Goal: Contribute content: Contribute content

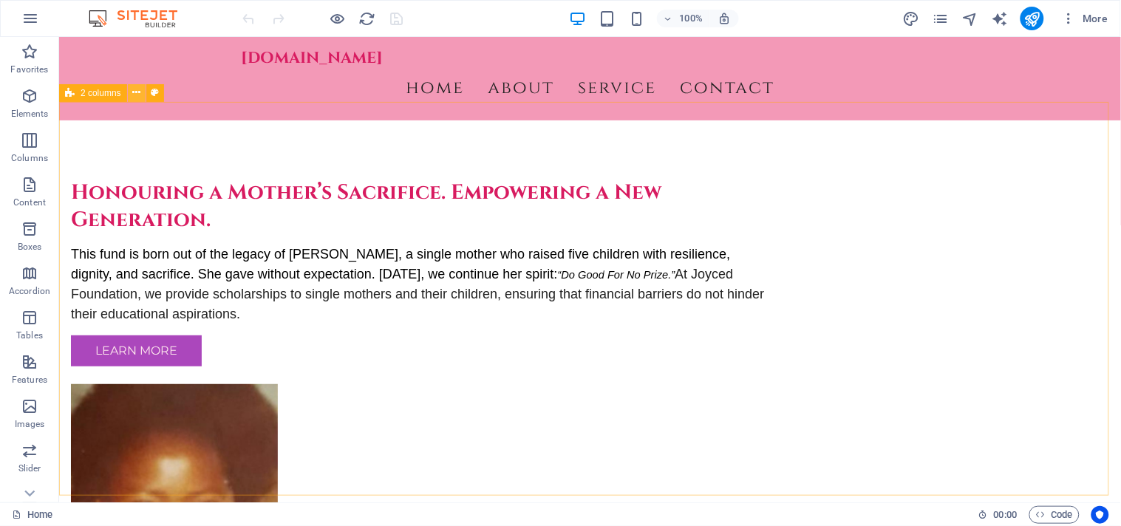
click at [137, 87] on icon at bounding box center [136, 93] width 8 height 16
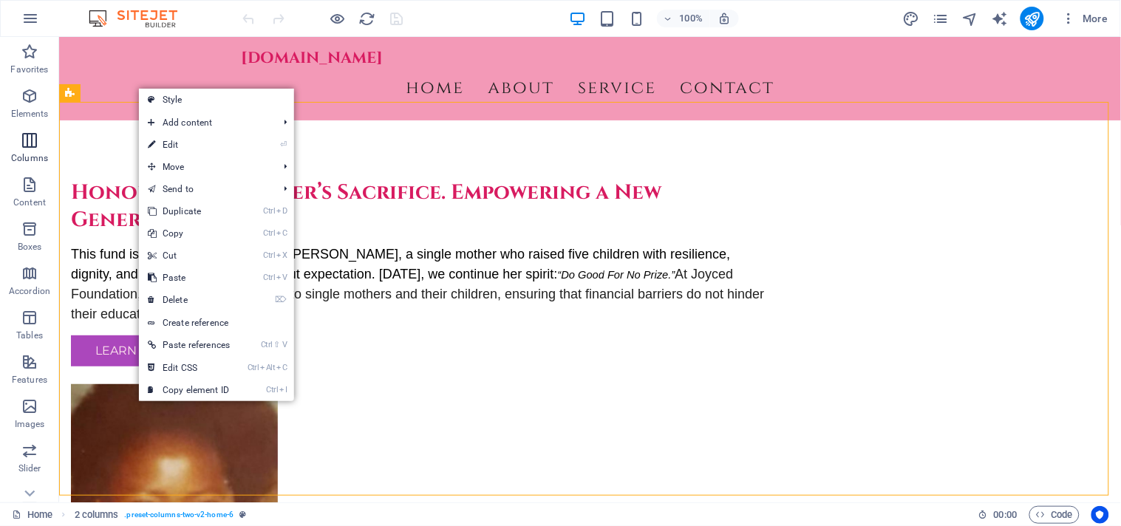
click at [38, 149] on icon "button" at bounding box center [30, 141] width 18 height 18
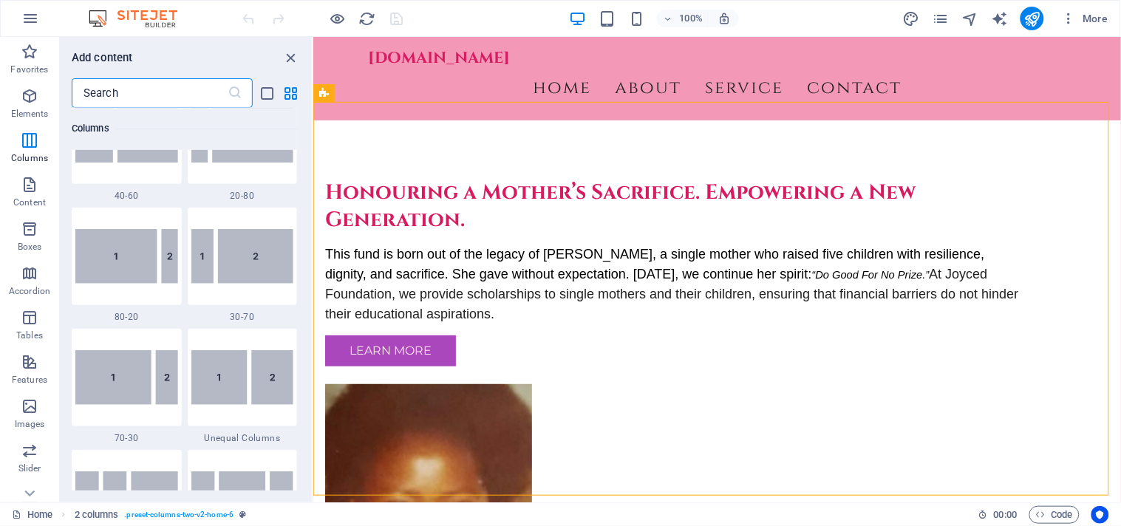
scroll to position [1191, 0]
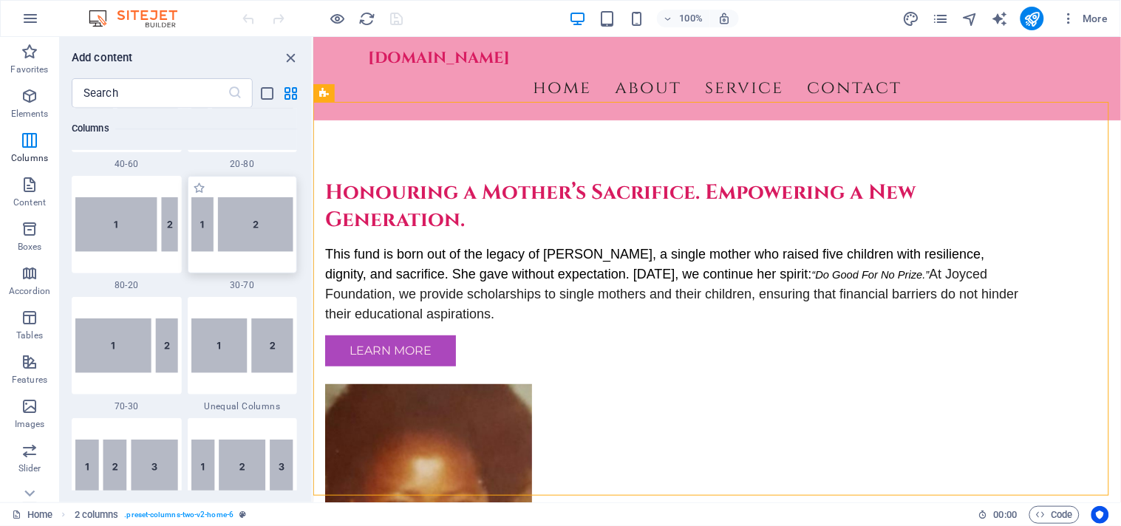
click at [264, 219] on img at bounding box center [242, 224] width 103 height 55
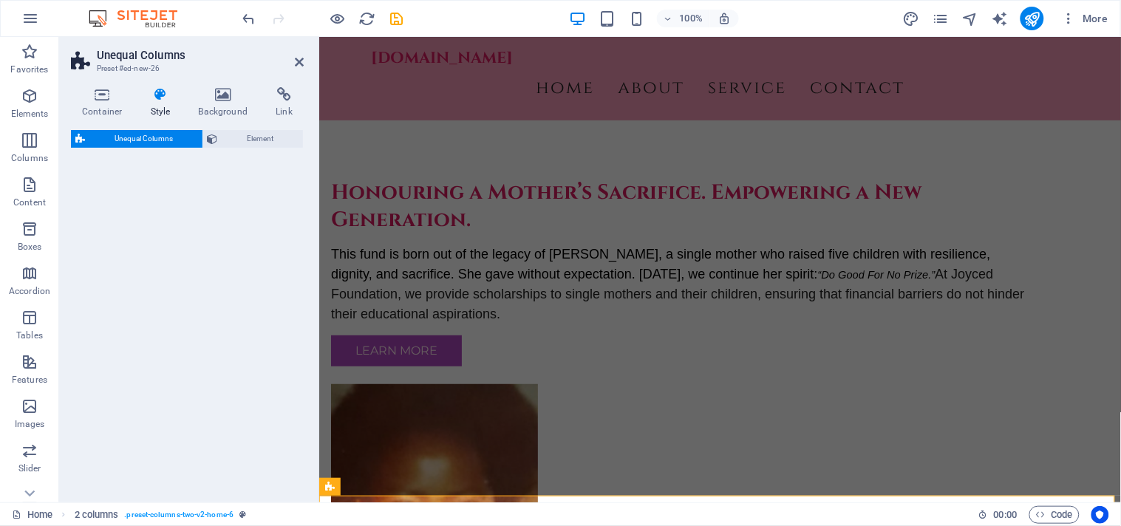
select select "%"
select select "rem"
select select "preset-unequal-columns-v2-4-30-70"
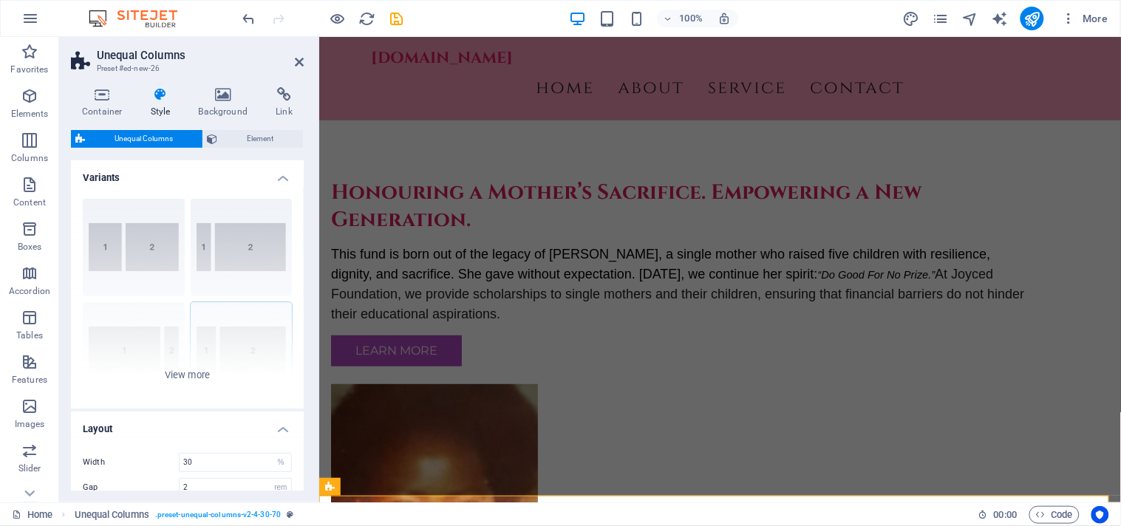
drag, startPoint x: 304, startPoint y: 248, endPoint x: 302, endPoint y: 308, distance: 59.2
click at [302, 307] on div "Container Style Background Link Size Height Default px rem % vh vw Min. height …" at bounding box center [187, 288] width 257 height 427
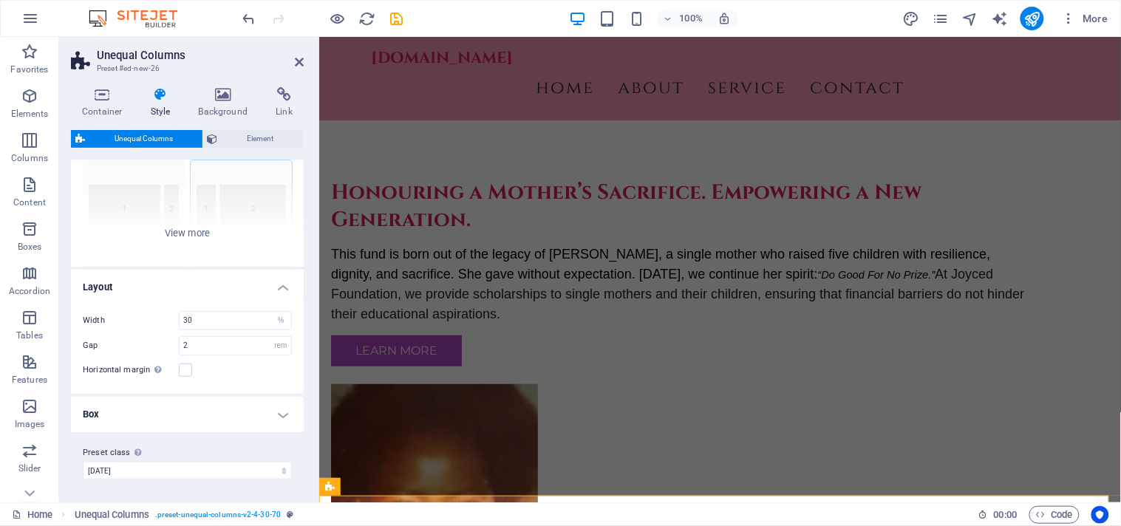
scroll to position [0, 0]
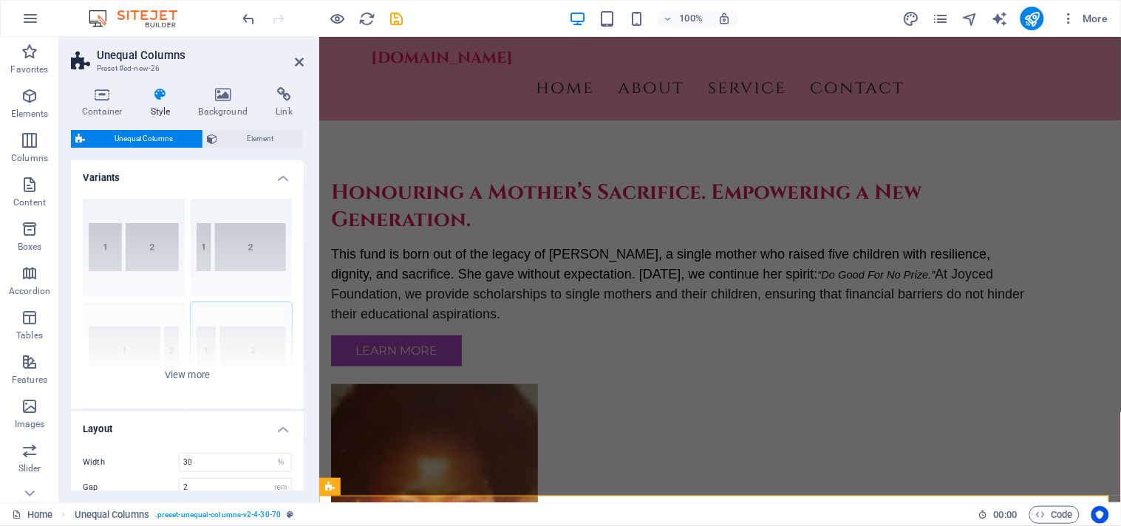
drag, startPoint x: 302, startPoint y: 308, endPoint x: 2, endPoint y: 106, distance: 360.6
click at [299, 60] on icon at bounding box center [299, 62] width 9 height 12
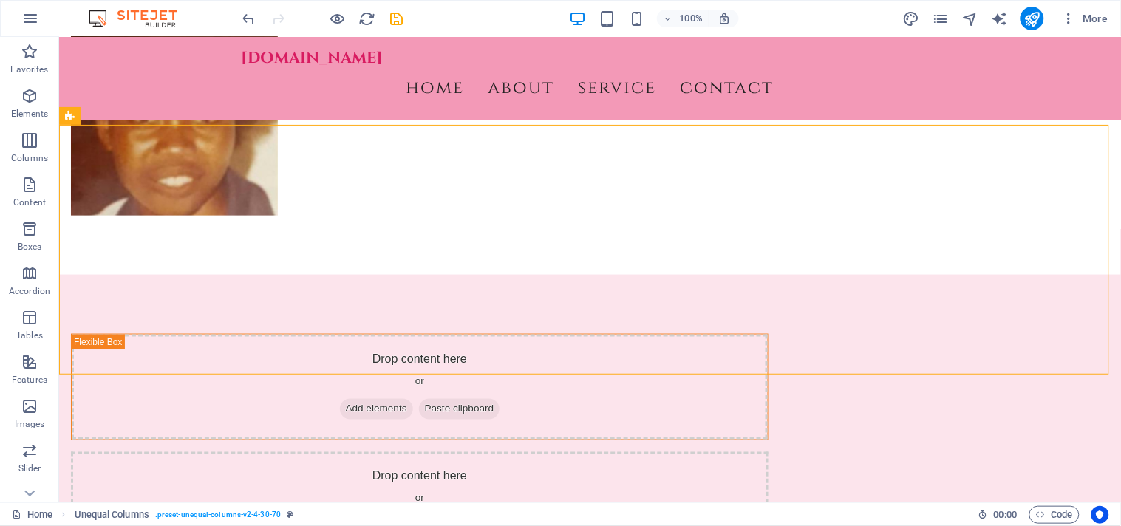
scroll to position [386, 0]
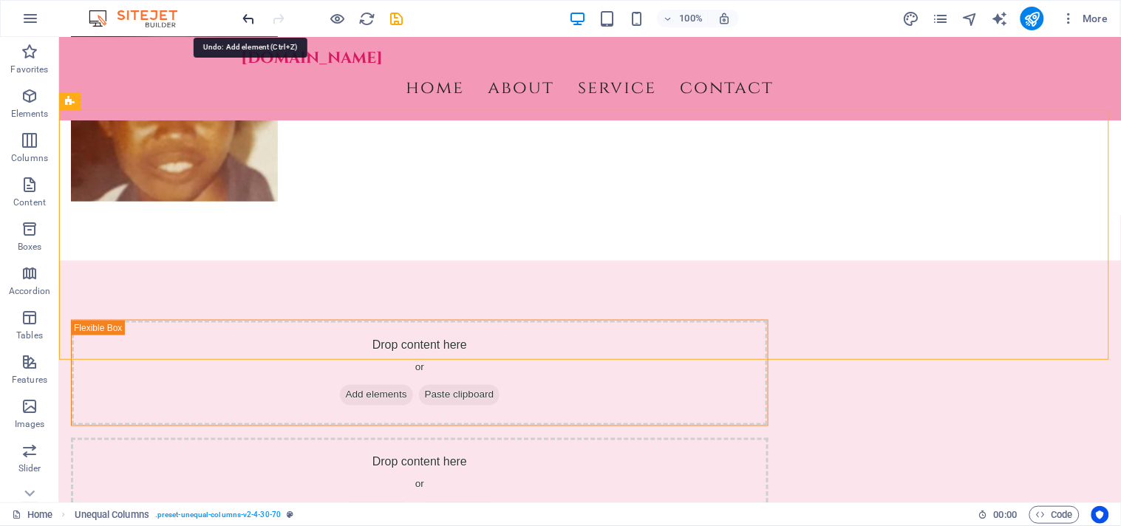
click at [248, 18] on icon "undo" at bounding box center [249, 18] width 17 height 17
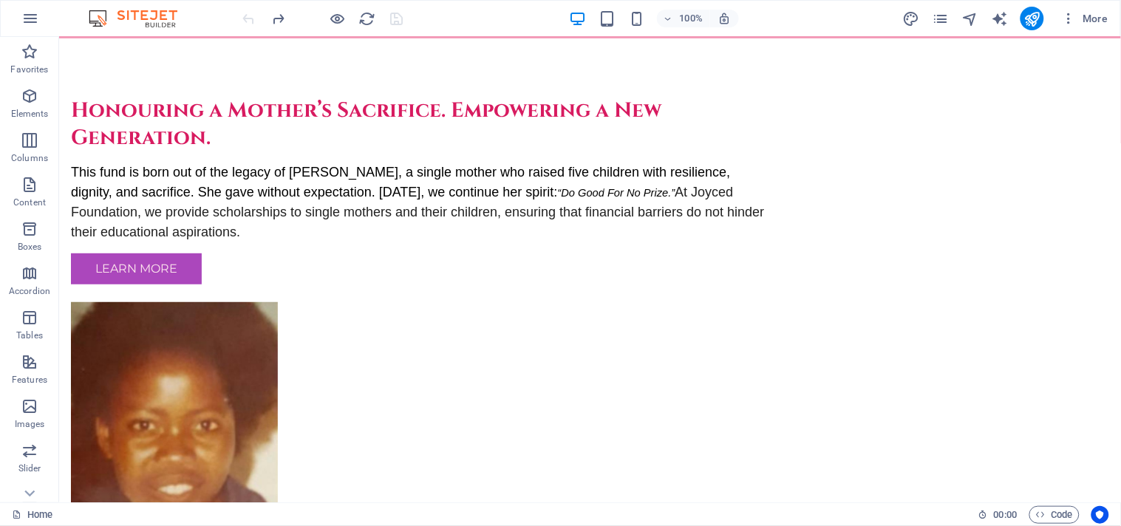
scroll to position [0, 0]
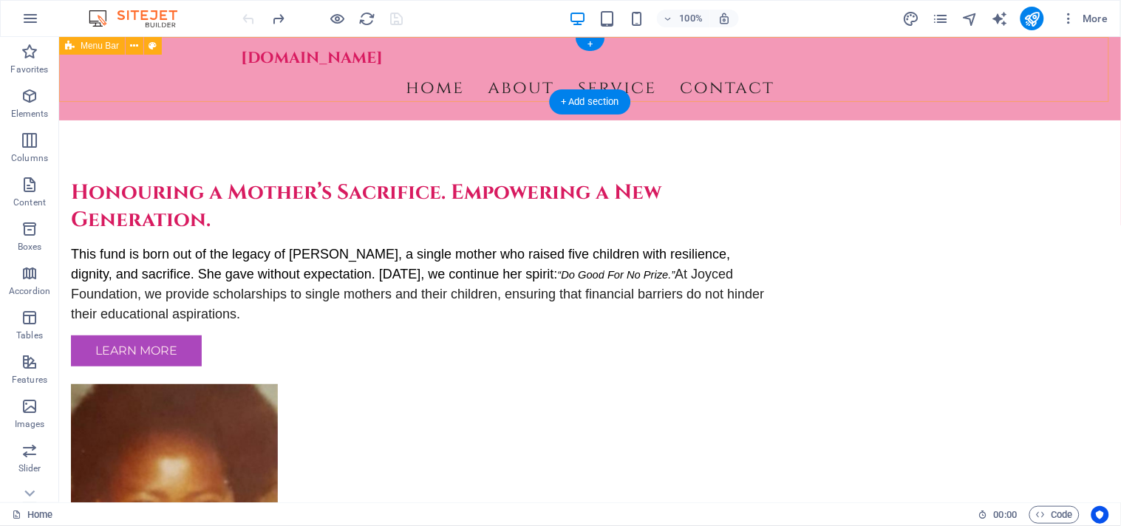
click at [1093, 82] on div "[DOMAIN_NAME] Menu Home About Service Contact" at bounding box center [589, 78] width 1062 height 84
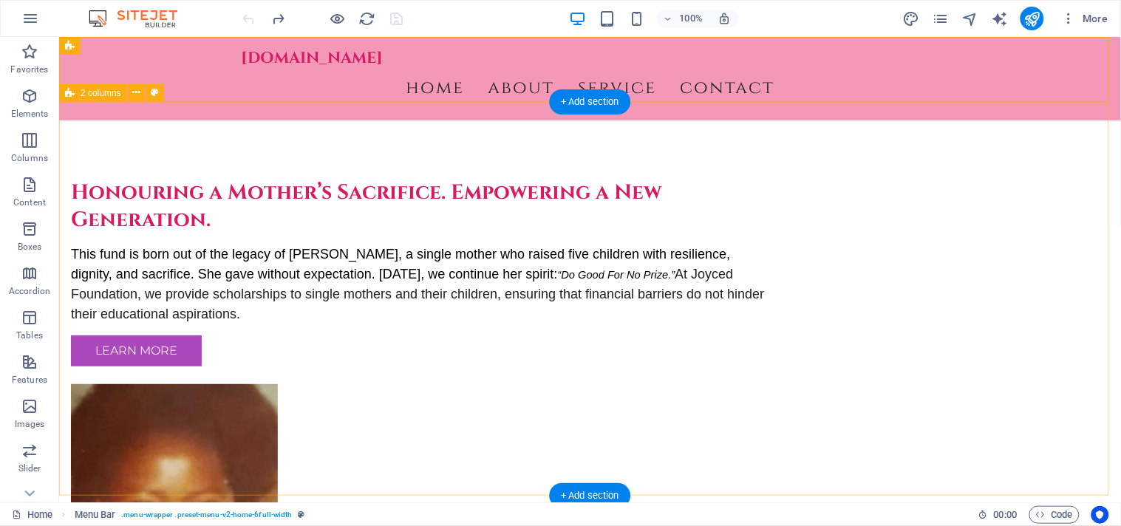
click at [441, 120] on div "Honouring a Mother’s Sacrifice. Empowering a New Generation. This fund is born …" at bounding box center [589, 392] width 1062 height 545
click at [79, 341] on div "Honouring a Mother’s Sacrifice. Empowering a New Generation. This fund is born …" at bounding box center [589, 392] width 1062 height 545
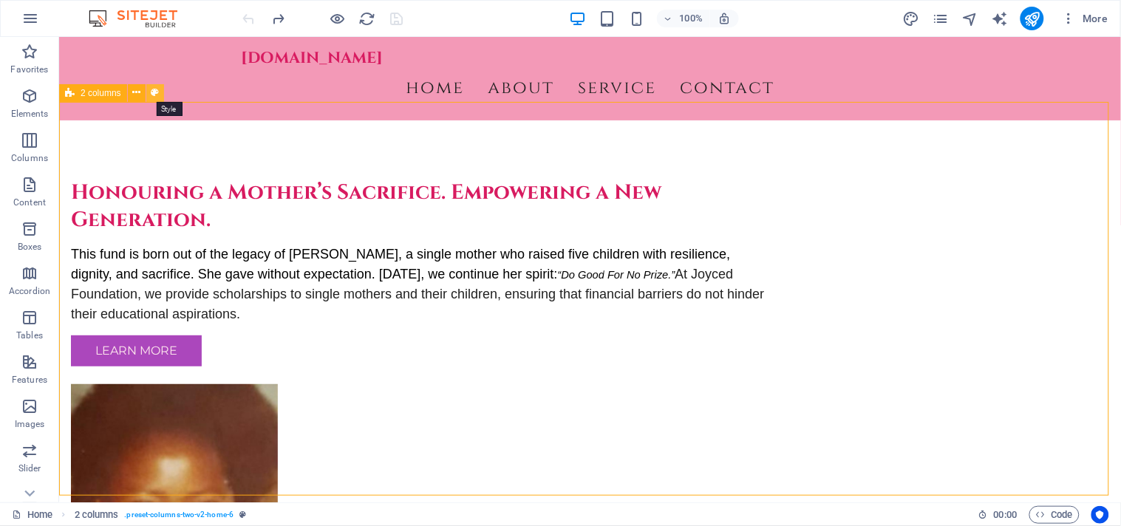
click at [152, 90] on icon at bounding box center [155, 93] width 8 height 16
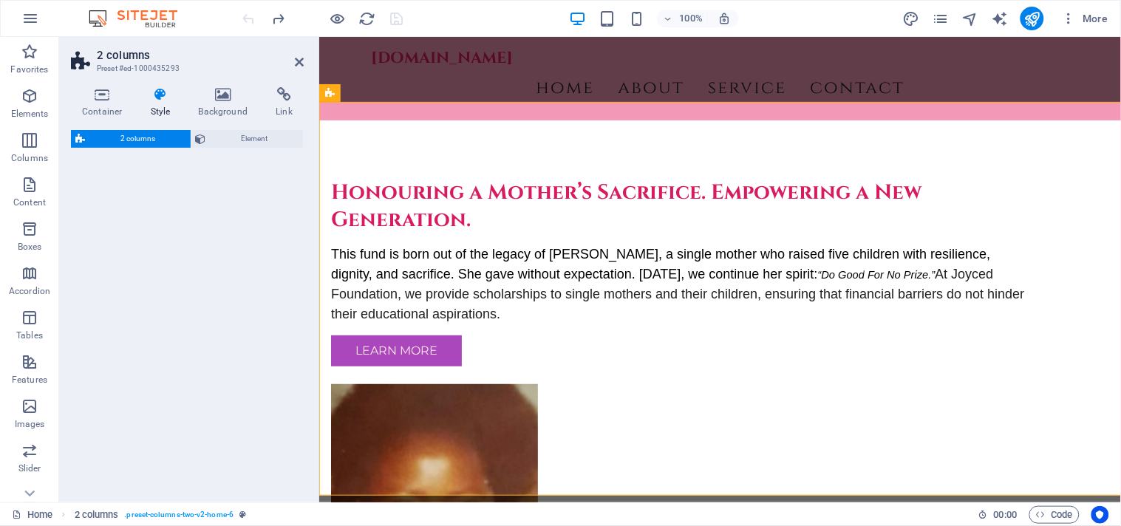
select select "rem"
select select "preset-columns-two-v2-home-6"
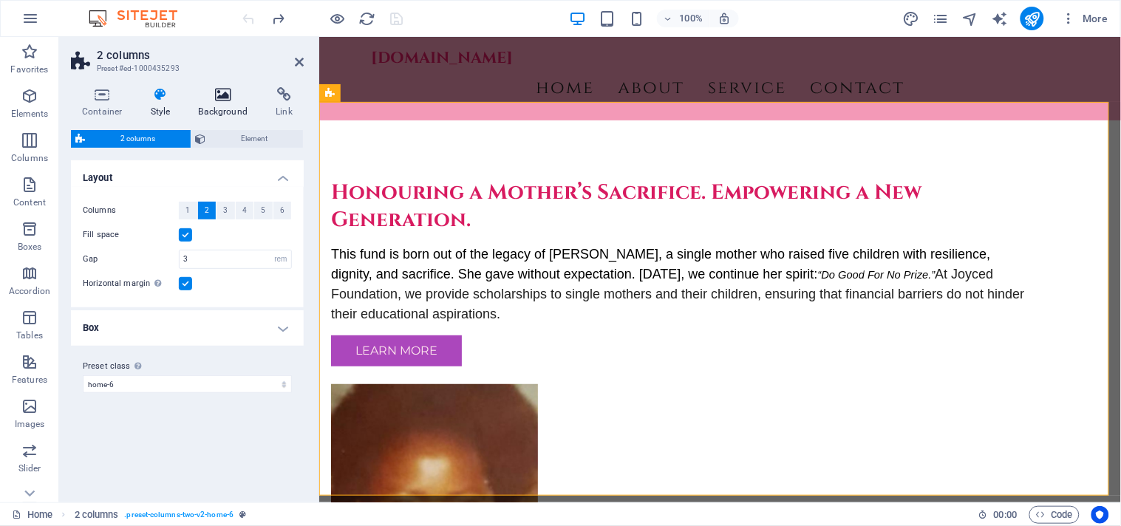
click at [224, 97] on icon at bounding box center [224, 94] width 72 height 15
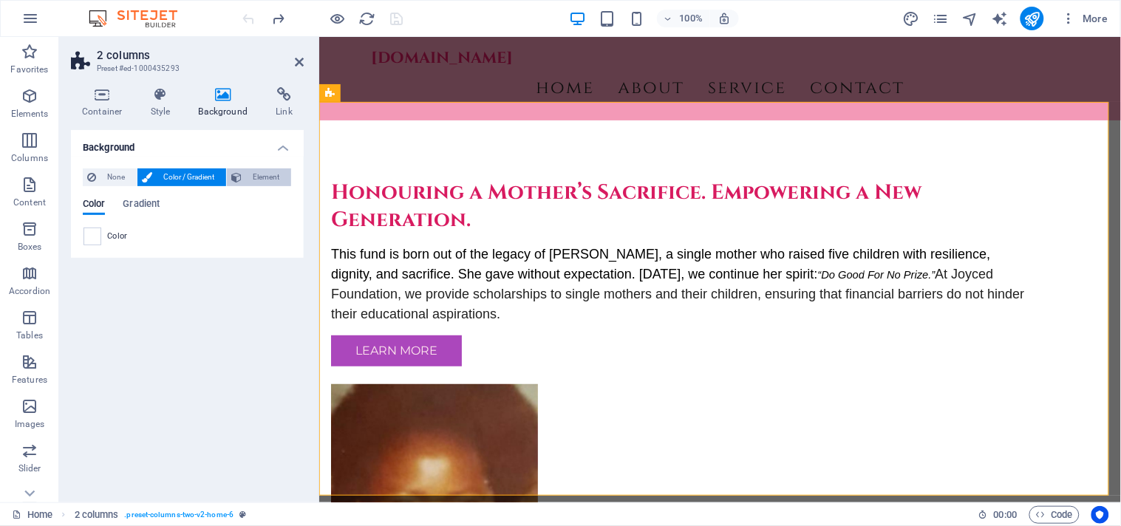
click at [267, 174] on span "Element" at bounding box center [266, 178] width 41 height 18
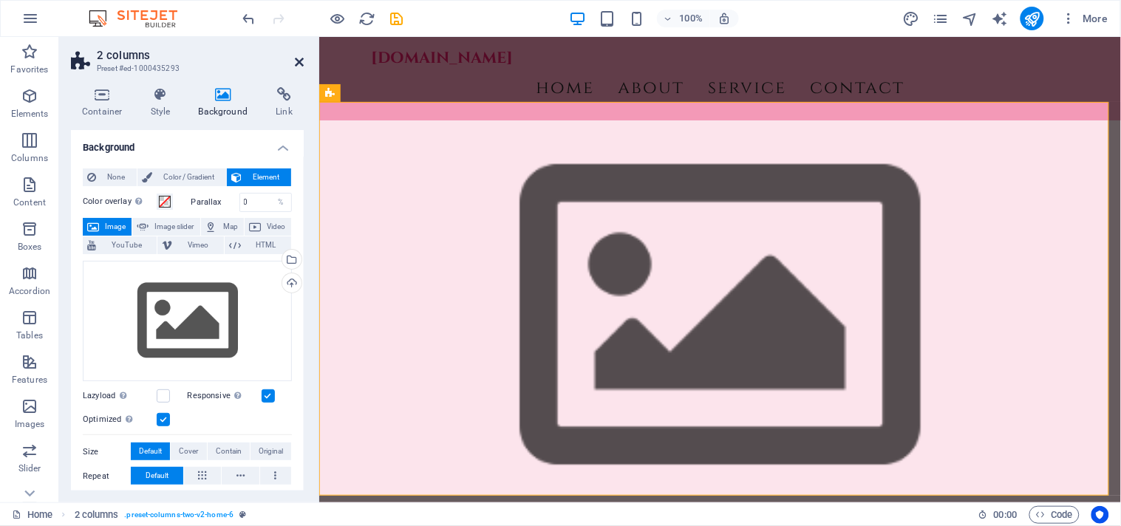
click at [297, 57] on icon at bounding box center [299, 62] width 9 height 12
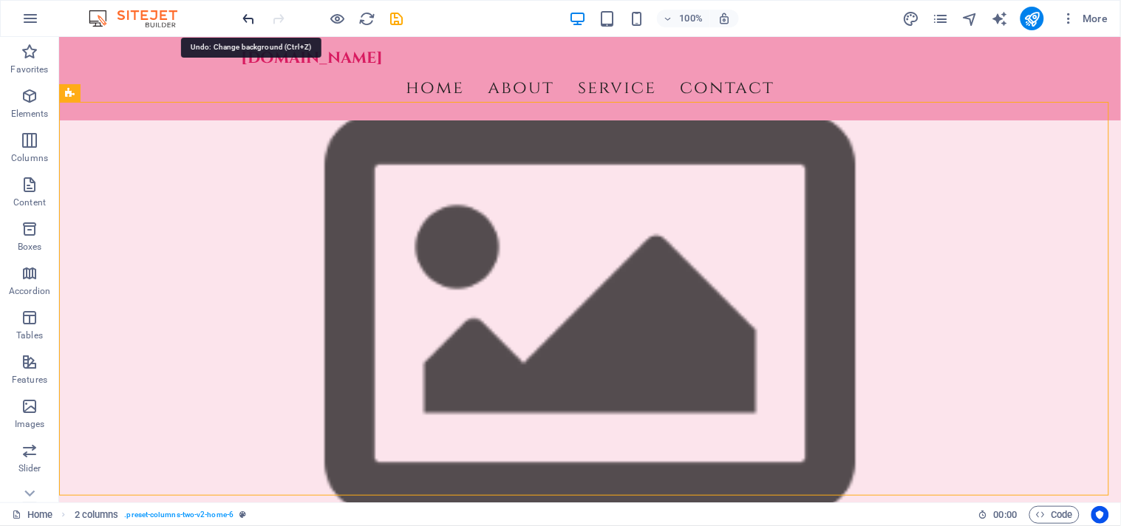
click at [250, 18] on icon "undo" at bounding box center [249, 18] width 17 height 17
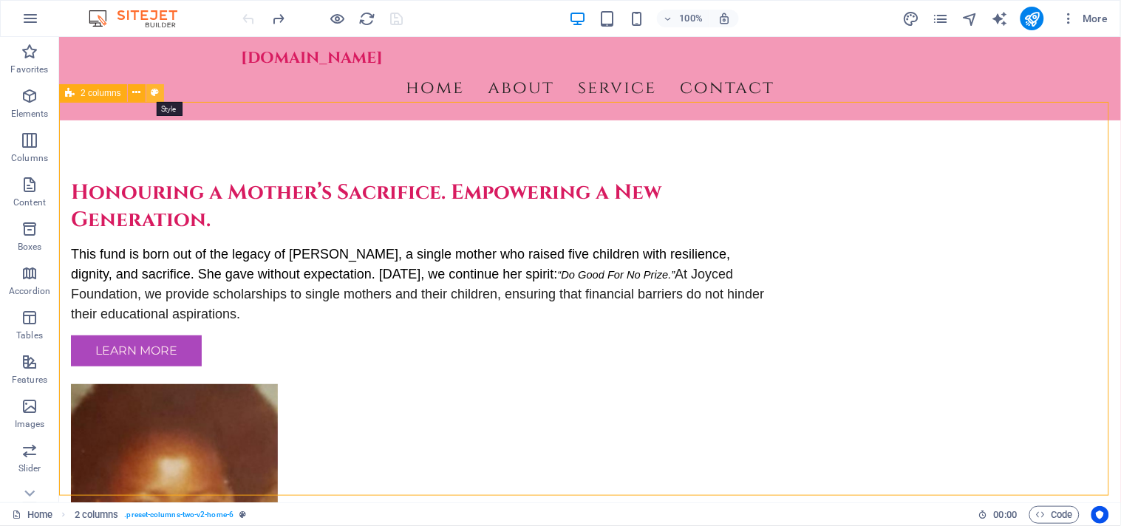
click at [152, 91] on icon at bounding box center [155, 93] width 8 height 16
select select "rem"
select select "preset-columns-two-v2-home-6"
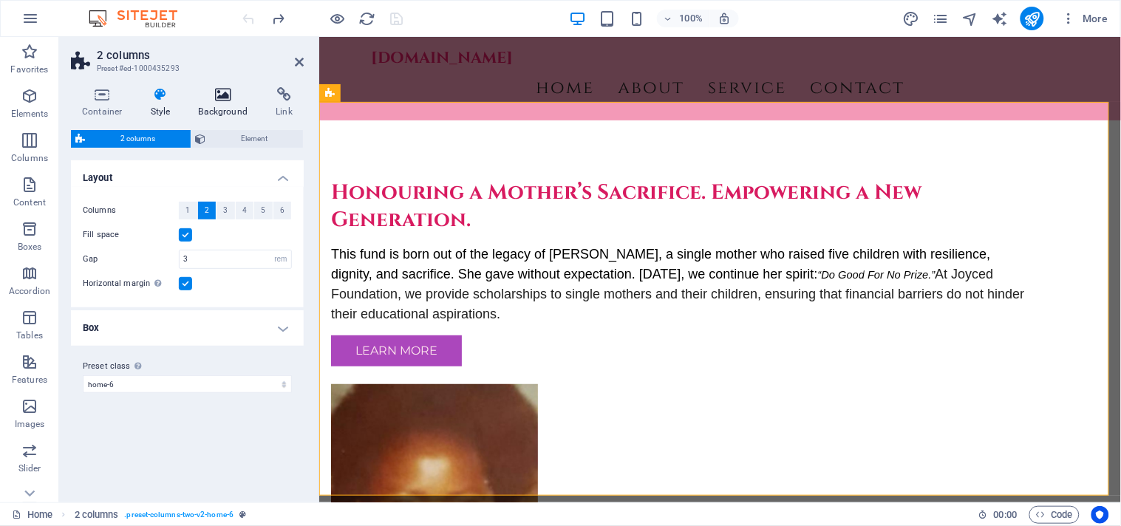
drag, startPoint x: 233, startPoint y: 101, endPoint x: 223, endPoint y: 101, distance: 10.3
click at [223, 101] on icon at bounding box center [224, 94] width 72 height 15
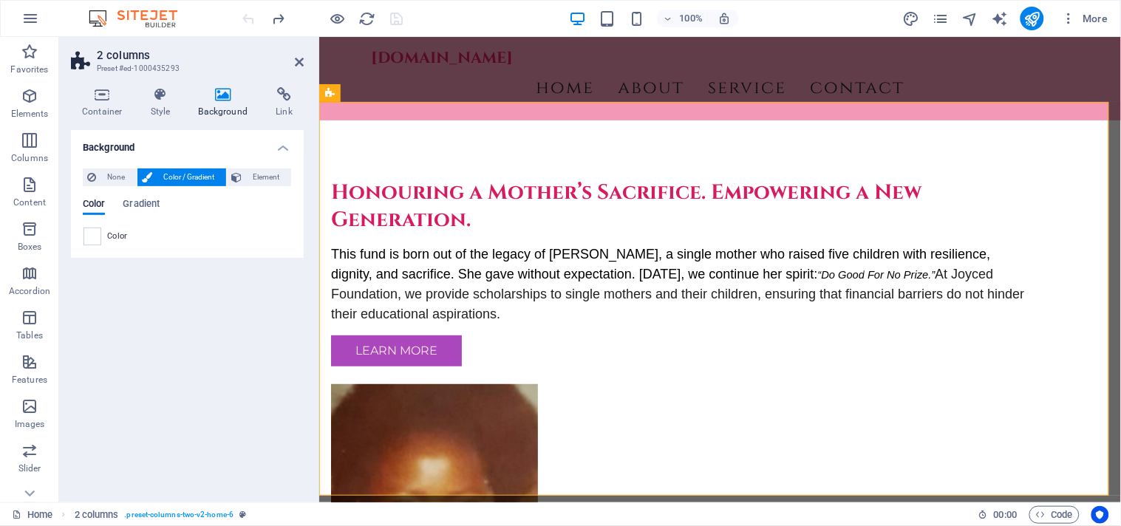
click at [223, 101] on icon at bounding box center [224, 94] width 72 height 15
click at [153, 204] on span "Gradient" at bounding box center [141, 205] width 37 height 21
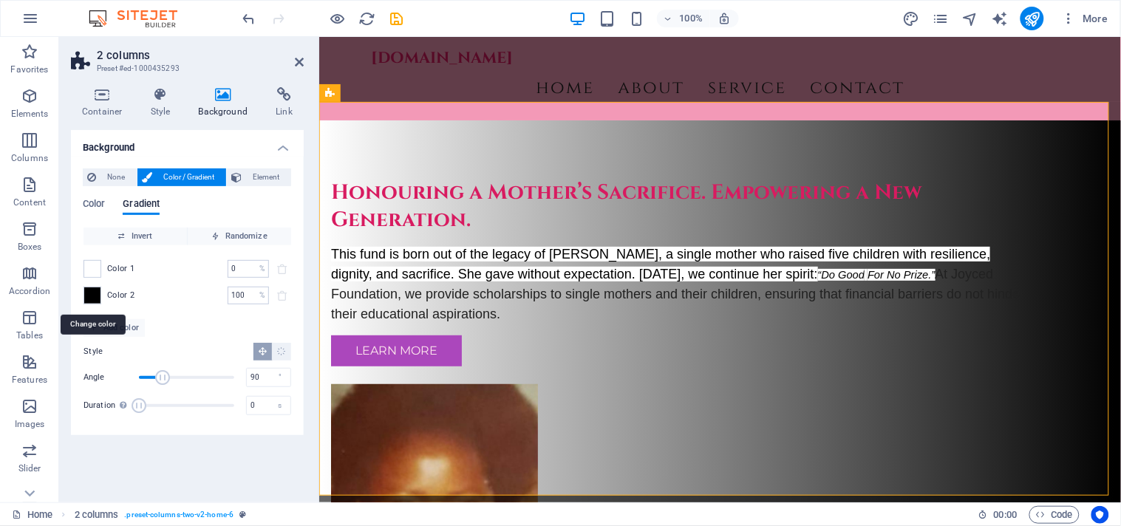
click at [90, 299] on span at bounding box center [92, 296] width 16 height 16
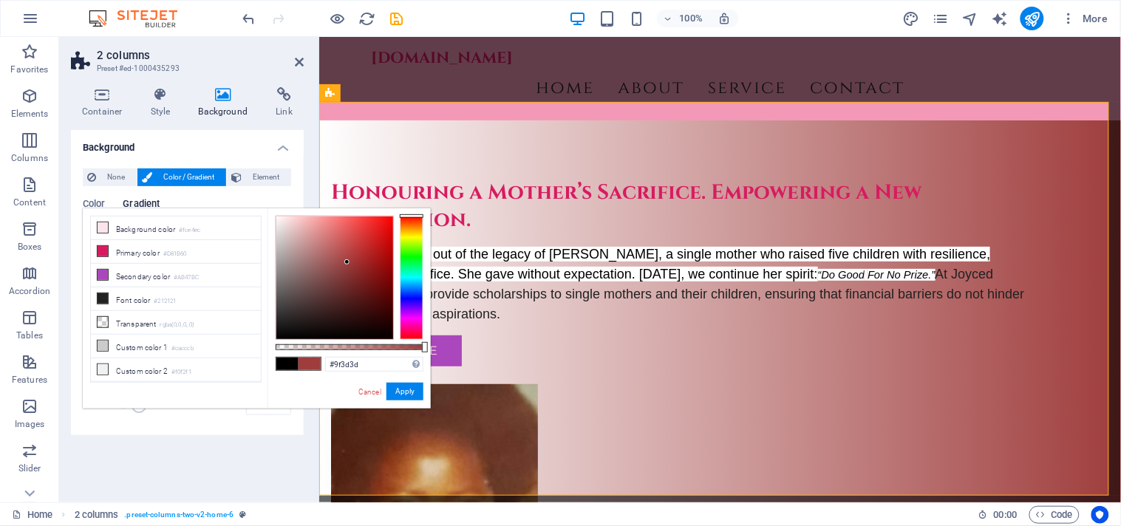
click at [347, 262] on div at bounding box center [334, 278] width 117 height 123
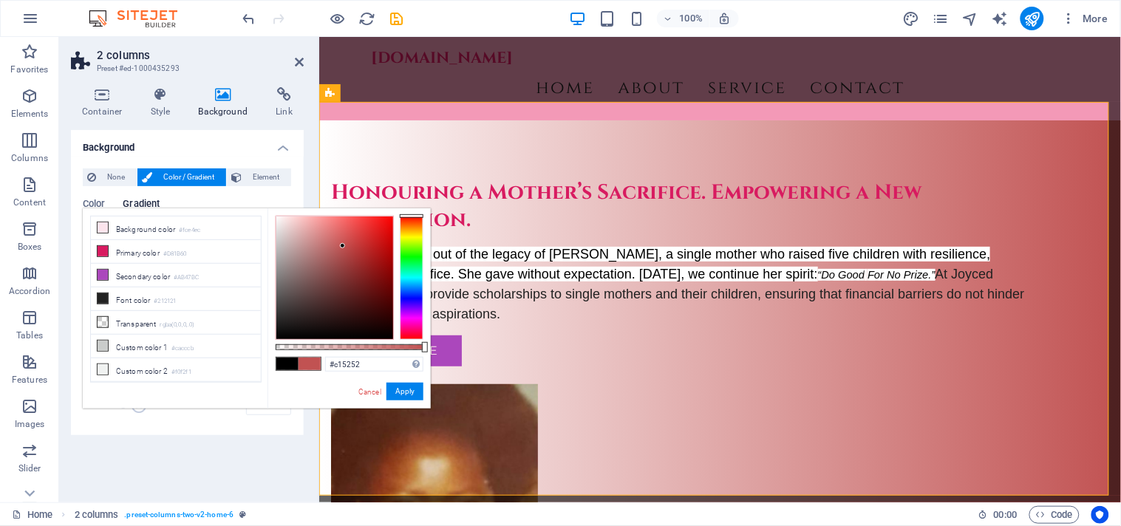
click at [343, 246] on div at bounding box center [334, 278] width 117 height 123
click at [343, 237] on div at bounding box center [334, 278] width 117 height 123
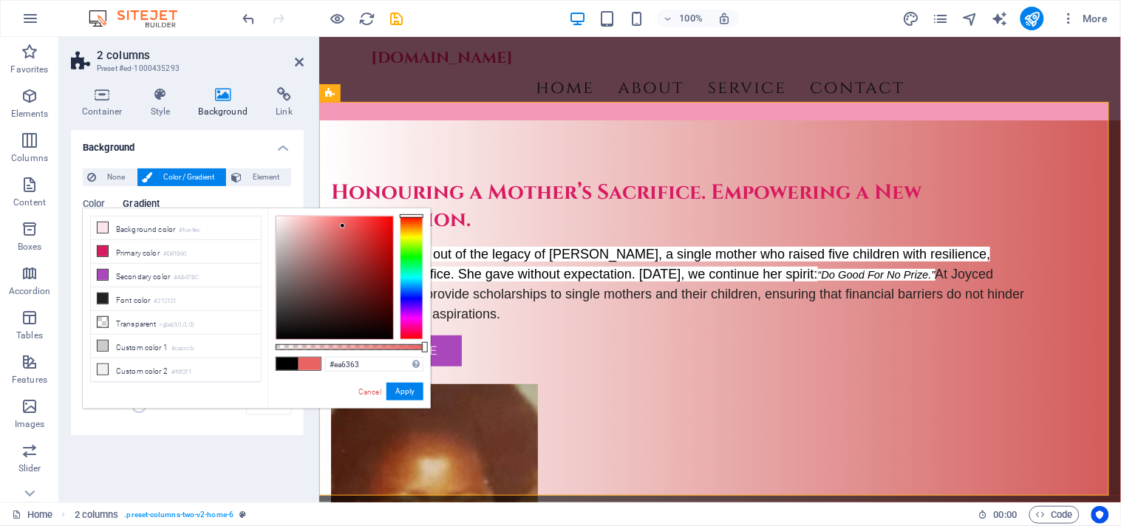
click at [343, 226] on div at bounding box center [334, 278] width 117 height 123
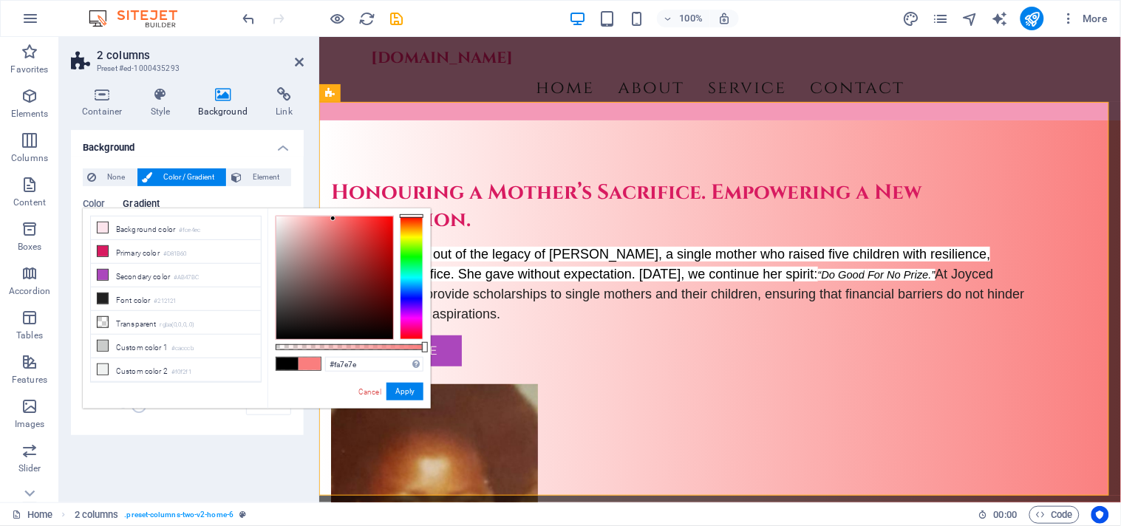
click at [333, 219] on div at bounding box center [334, 278] width 117 height 123
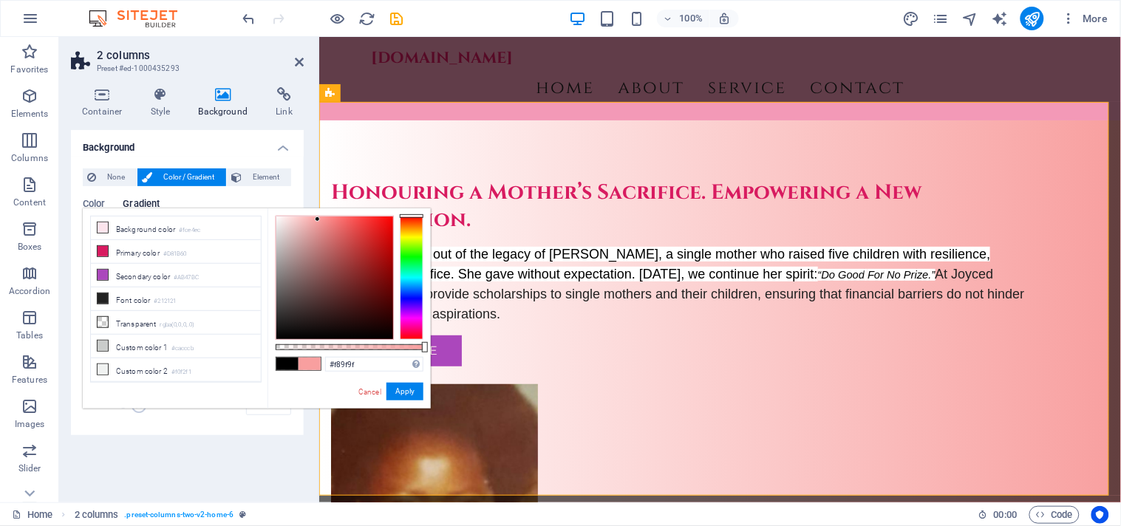
click at [318, 220] on div at bounding box center [334, 278] width 117 height 123
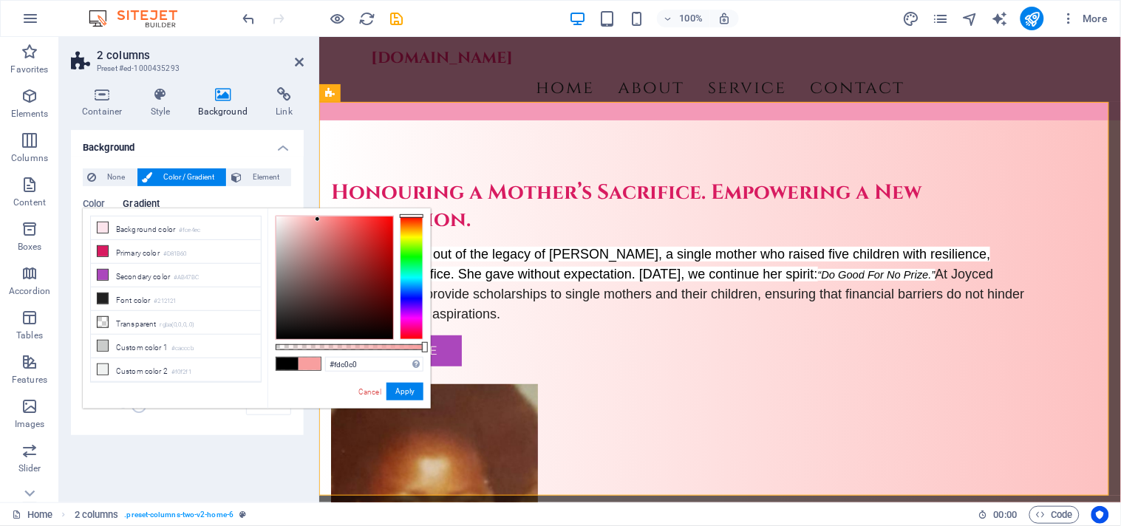
click at [304, 217] on div at bounding box center [334, 278] width 117 height 123
type input "#f8eaea"
click at [282, 220] on div at bounding box center [334, 278] width 117 height 123
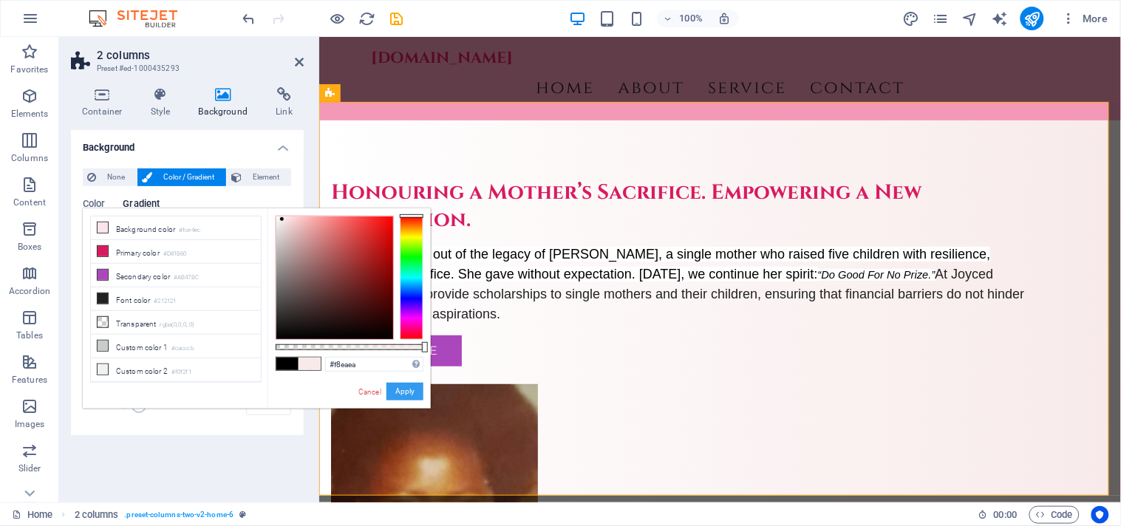
click at [396, 393] on button "Apply" at bounding box center [405, 392] width 37 height 18
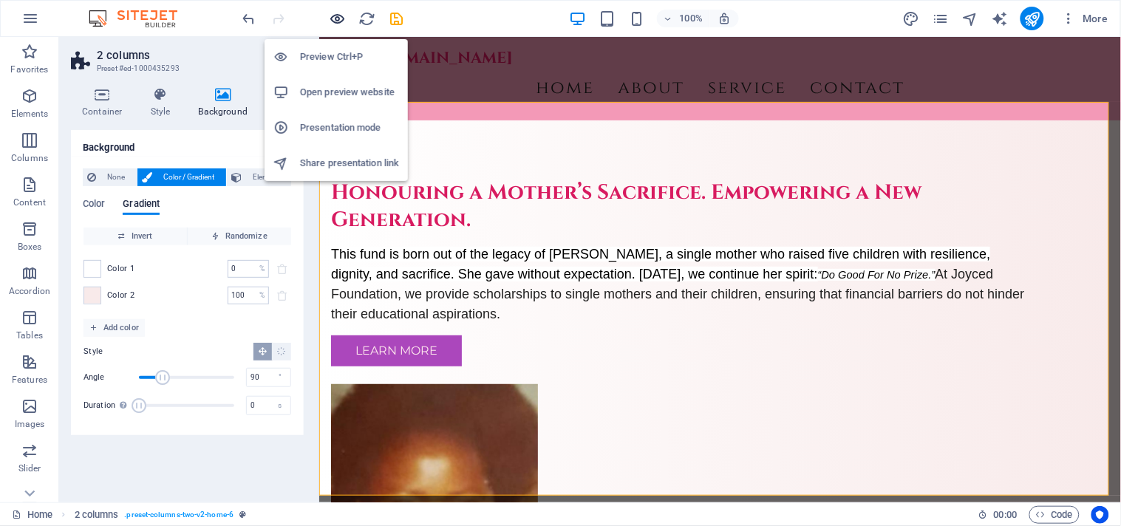
click at [339, 16] on icon "button" at bounding box center [338, 18] width 17 height 17
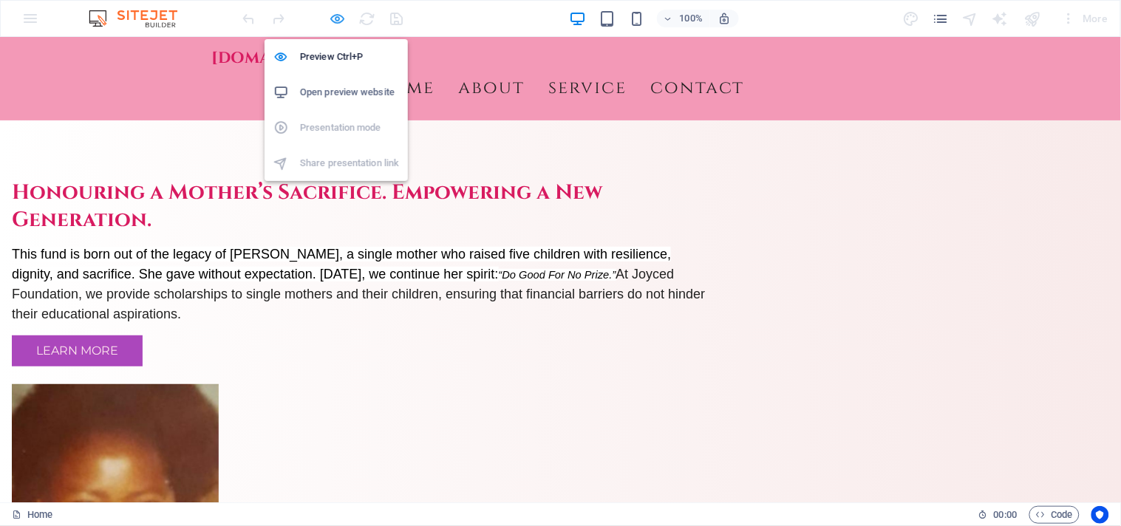
click at [340, 11] on icon "button" at bounding box center [338, 18] width 17 height 17
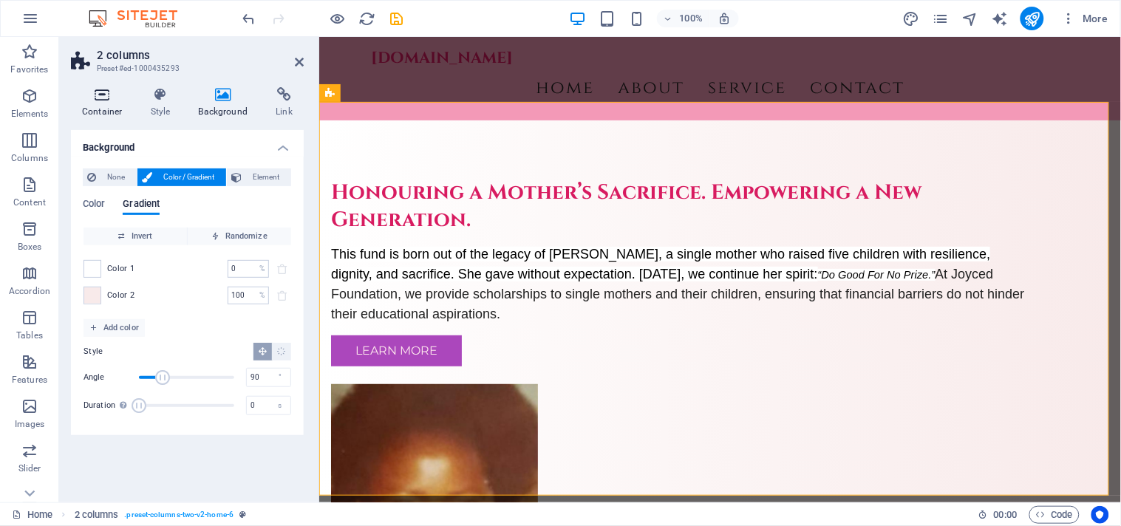
click at [101, 98] on icon at bounding box center [102, 94] width 63 height 15
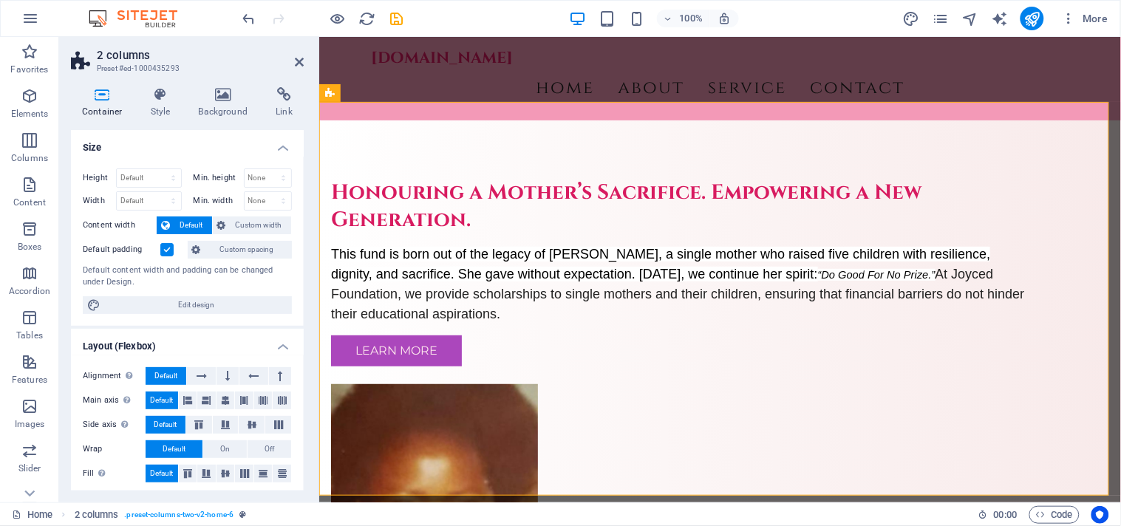
click at [306, 217] on div "Container Style Background Link Size Height Default px rem % vh vw Min. height …" at bounding box center [187, 288] width 257 height 427
click at [297, 57] on icon at bounding box center [299, 62] width 9 height 12
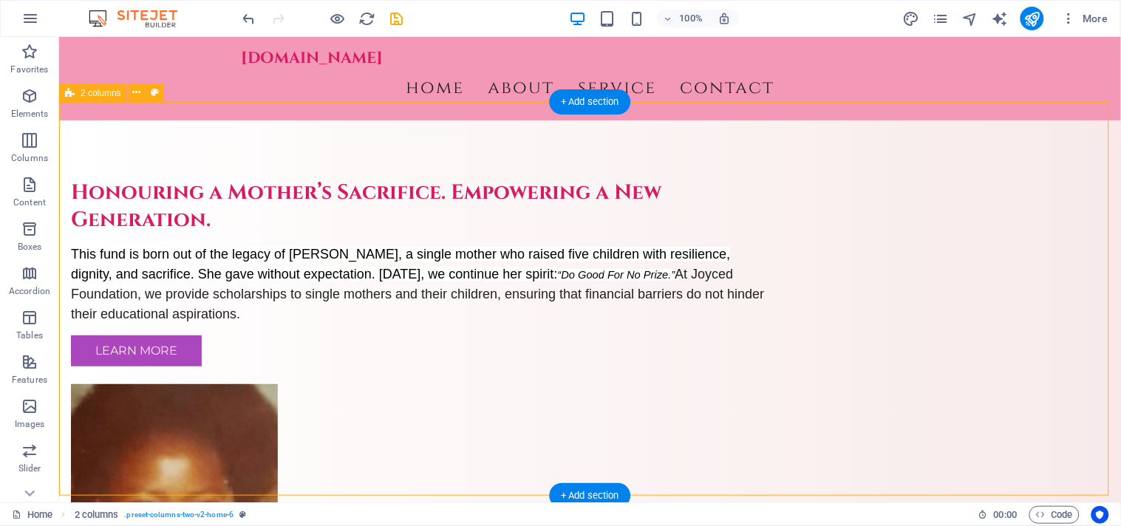
click at [1079, 211] on div "Honouring a Mother’s Sacrifice. Empowering a New Generation. This fund is born …" at bounding box center [589, 392] width 1062 height 545
click at [135, 163] on div "Honouring a Mother’s Sacrifice. Empowering a New Generation. This fund is born …" at bounding box center [589, 392] width 1062 height 545
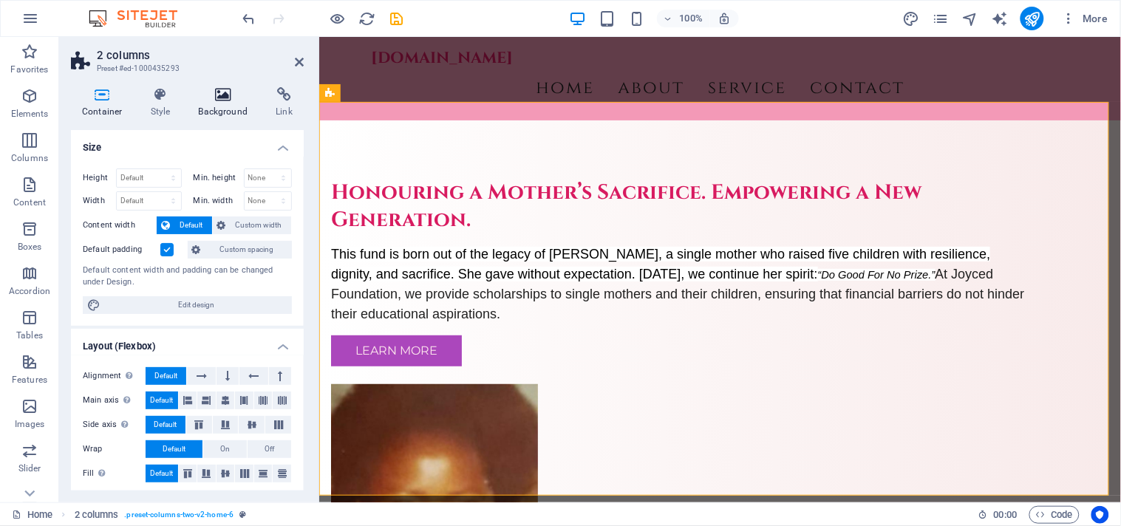
click at [222, 105] on h4 "Background" at bounding box center [227, 102] width 78 height 31
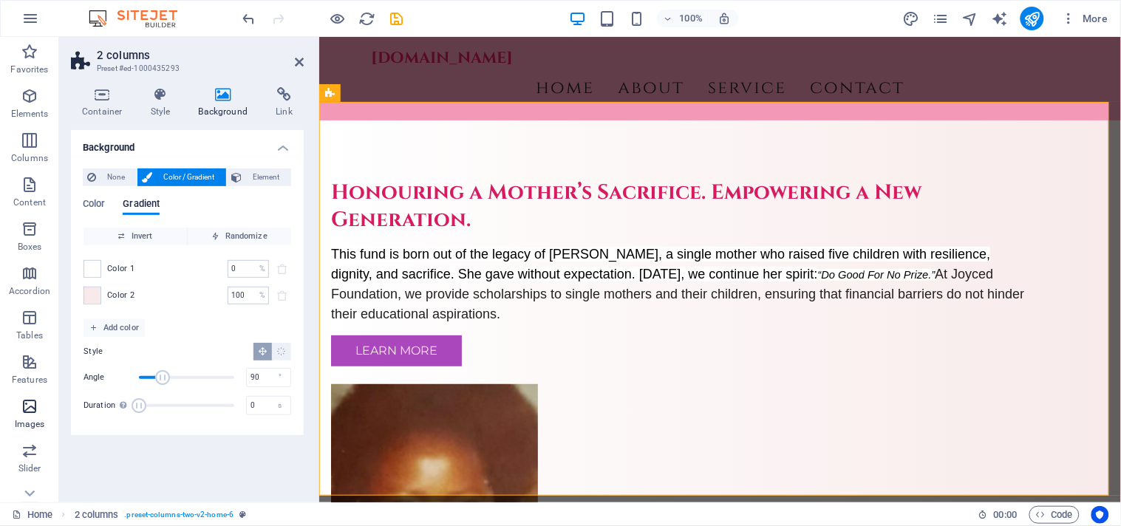
click at [25, 412] on icon "button" at bounding box center [30, 407] width 18 height 18
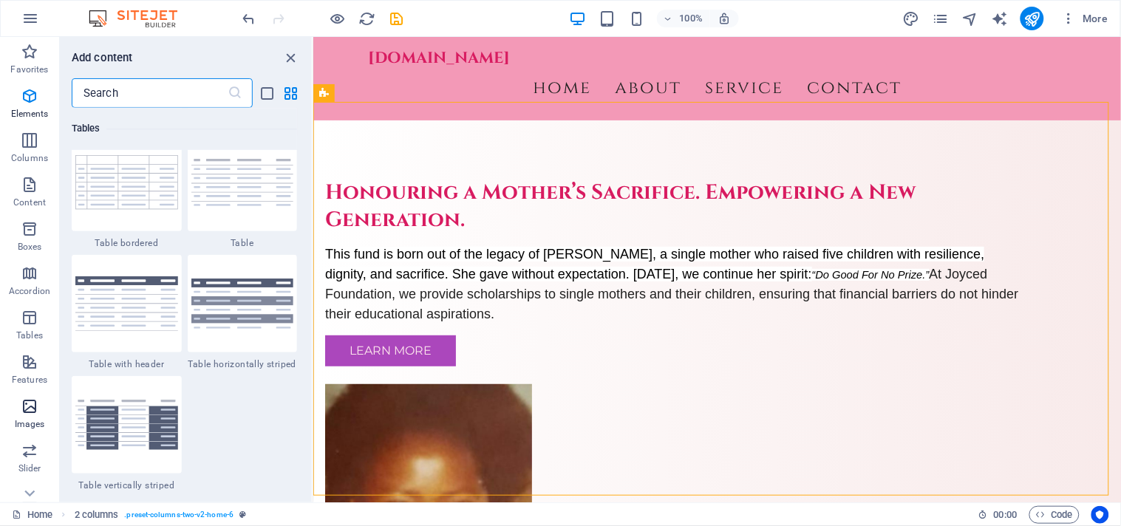
scroll to position [7494, 0]
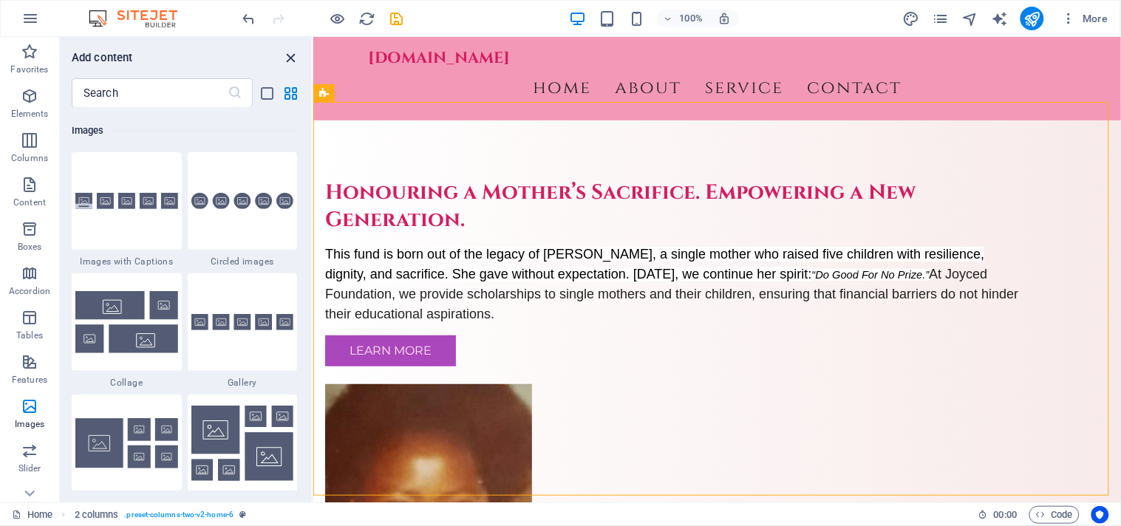
click at [291, 54] on icon "close panel" at bounding box center [291, 58] width 17 height 17
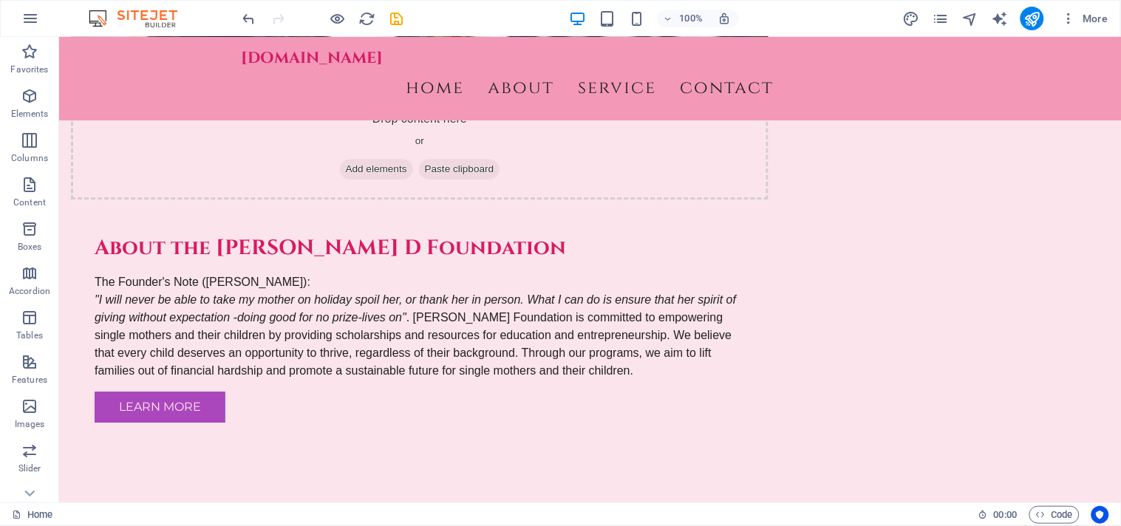
scroll to position [940, 0]
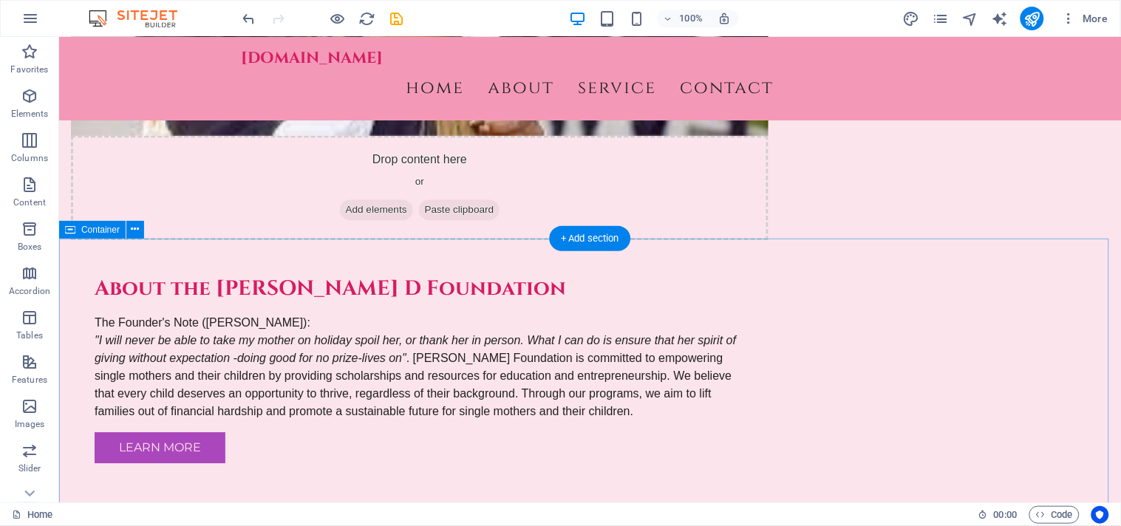
click at [132, 229] on icon at bounding box center [136, 230] width 8 height 16
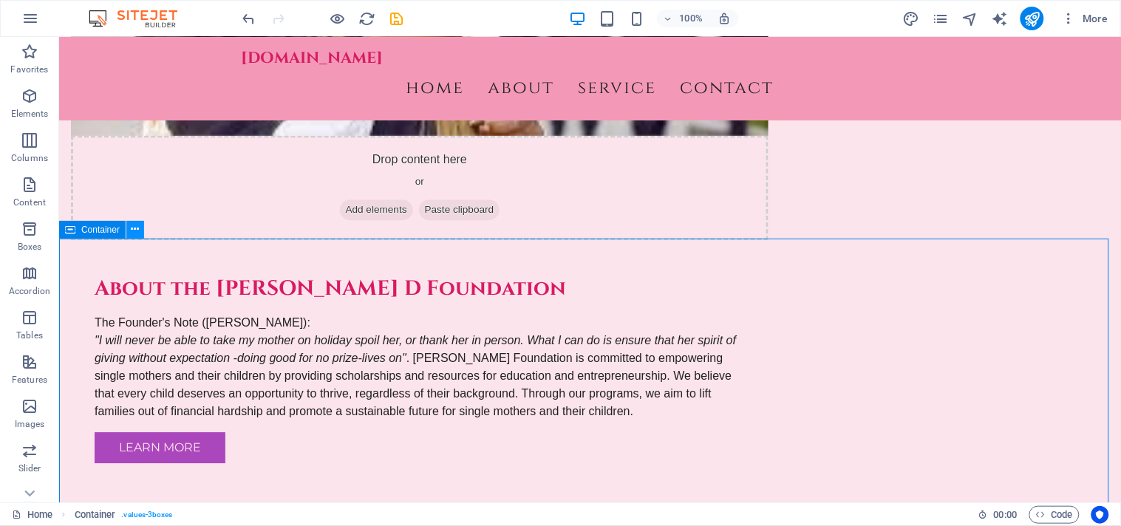
click at [132, 223] on icon at bounding box center [136, 230] width 8 height 16
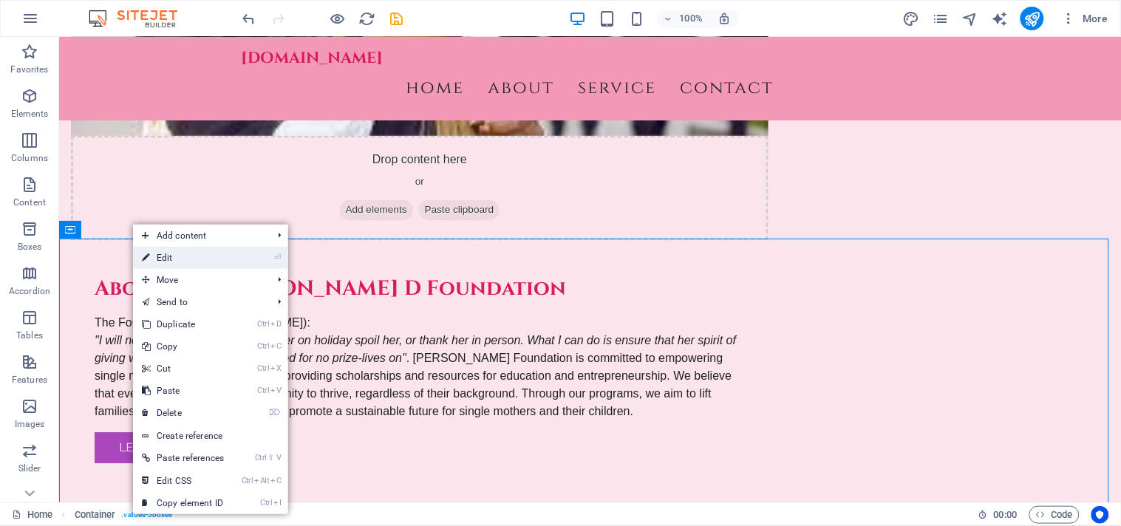
click at [152, 255] on link "⏎ Edit" at bounding box center [183, 258] width 100 height 22
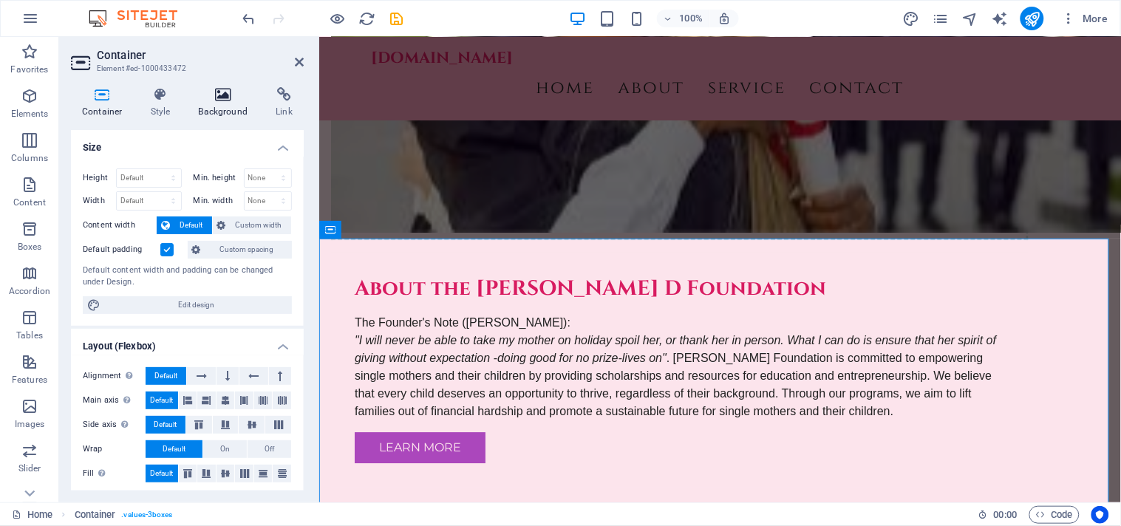
click at [223, 98] on icon at bounding box center [224, 94] width 72 height 15
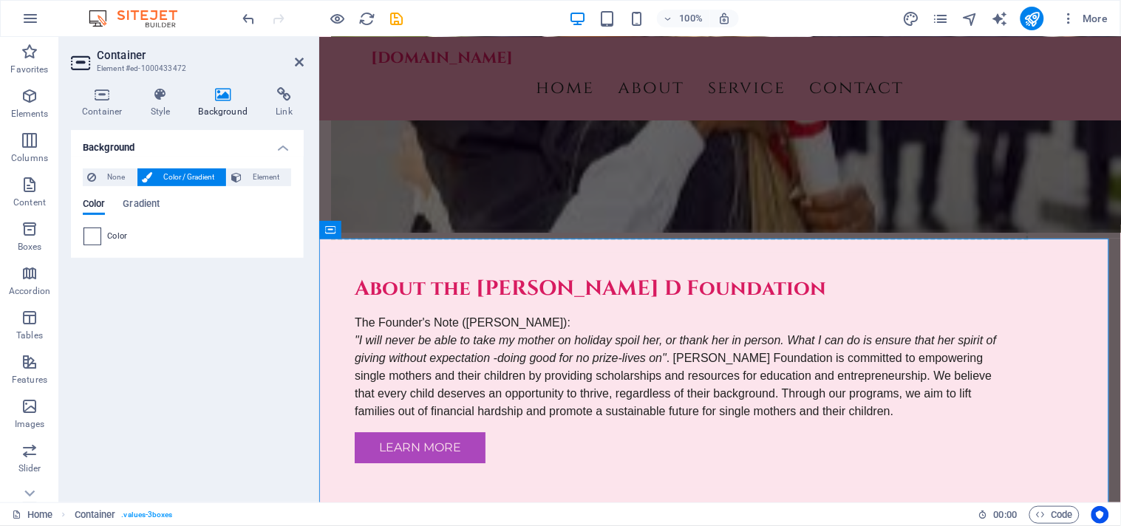
click at [95, 239] on span at bounding box center [92, 236] width 16 height 16
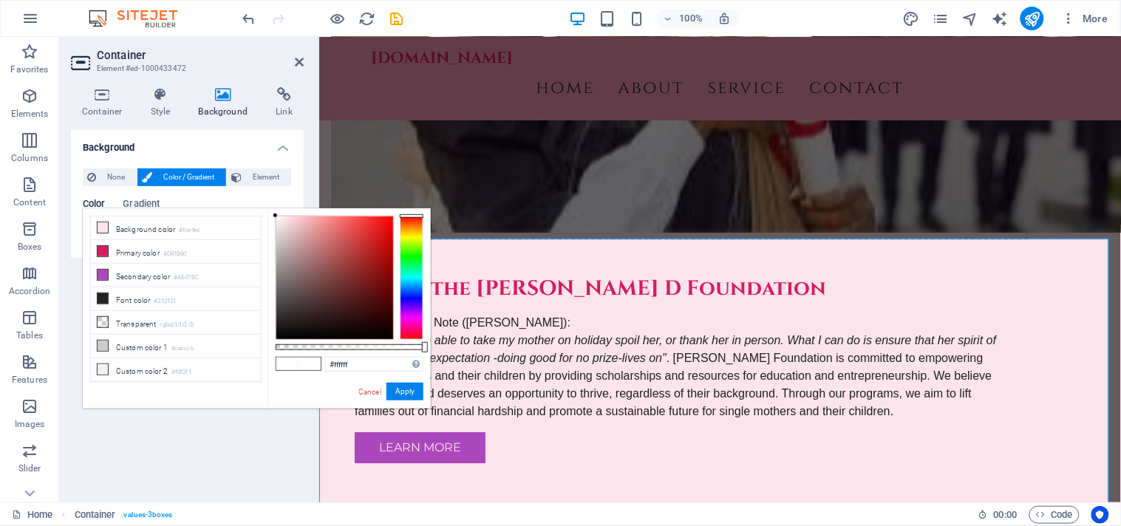
type input "#fef3f3"
click at [281, 217] on div at bounding box center [334, 278] width 117 height 123
drag, startPoint x: 395, startPoint y: 392, endPoint x: 32, endPoint y: 382, distance: 363.1
click at [395, 392] on button "Apply" at bounding box center [405, 392] width 37 height 18
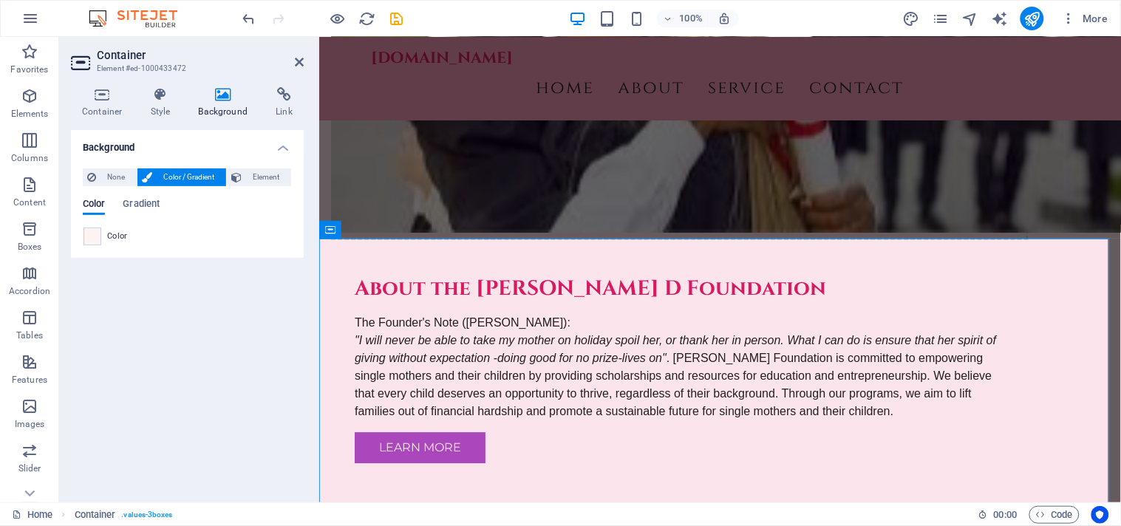
click at [285, 432] on div "Background None Color / Gradient Element Stretch background to full-width Color…" at bounding box center [187, 310] width 233 height 361
click at [302, 61] on icon at bounding box center [299, 62] width 9 height 12
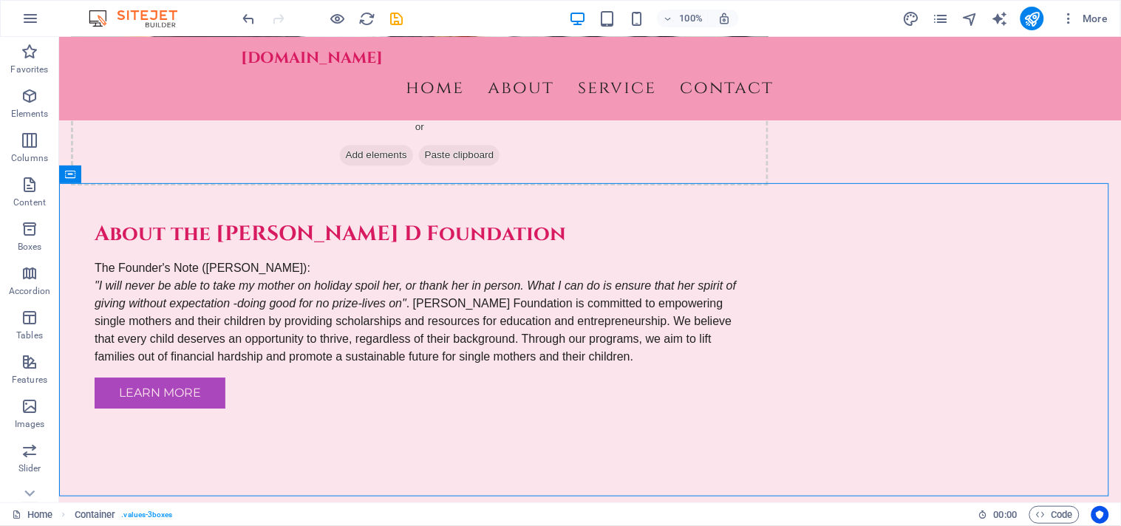
scroll to position [967, 0]
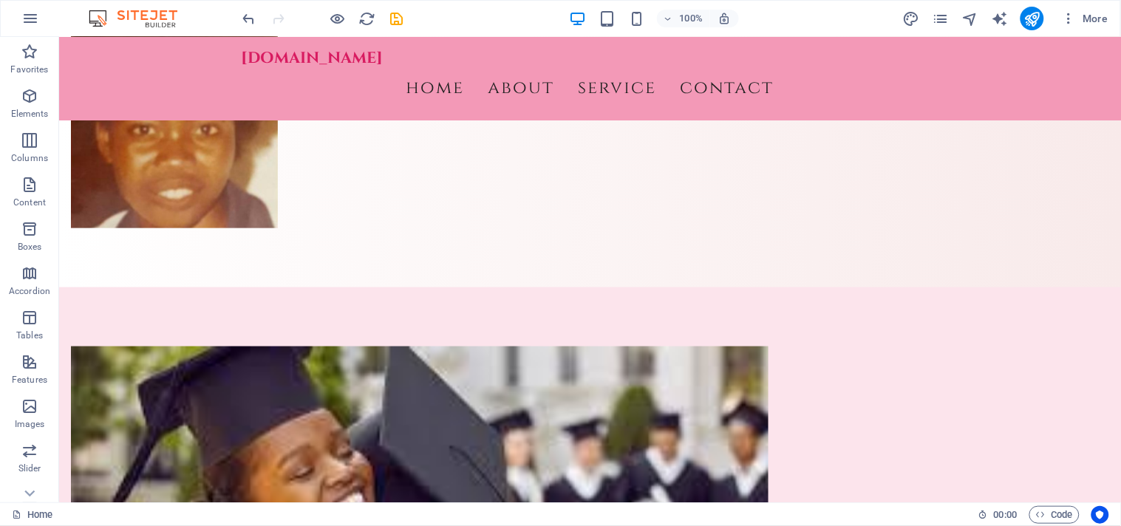
scroll to position [0, 0]
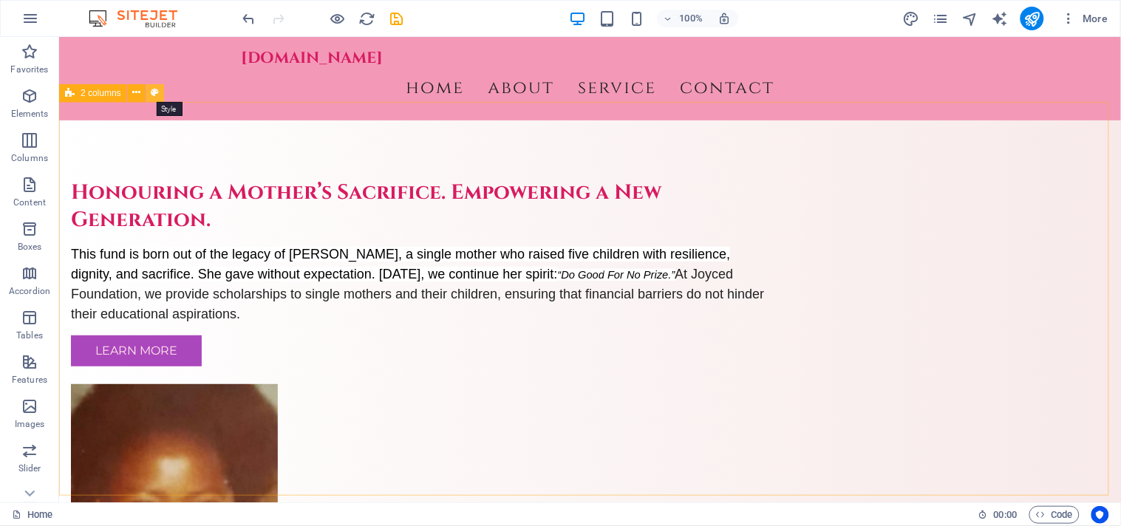
click at [151, 98] on icon at bounding box center [155, 93] width 8 height 16
select select "rem"
select select "preset-columns-two-v2-home-6"
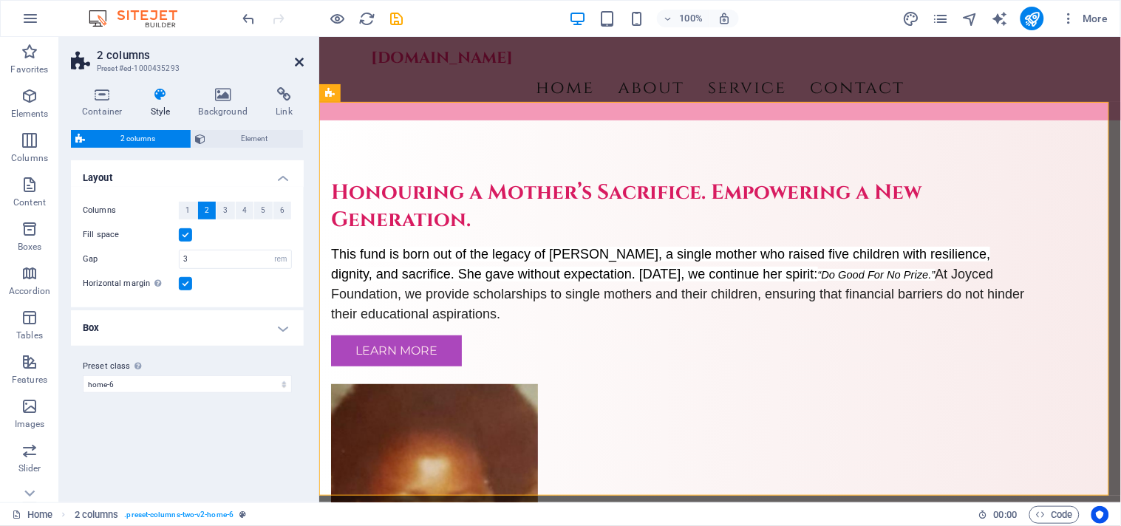
click at [299, 64] on icon at bounding box center [299, 62] width 9 height 12
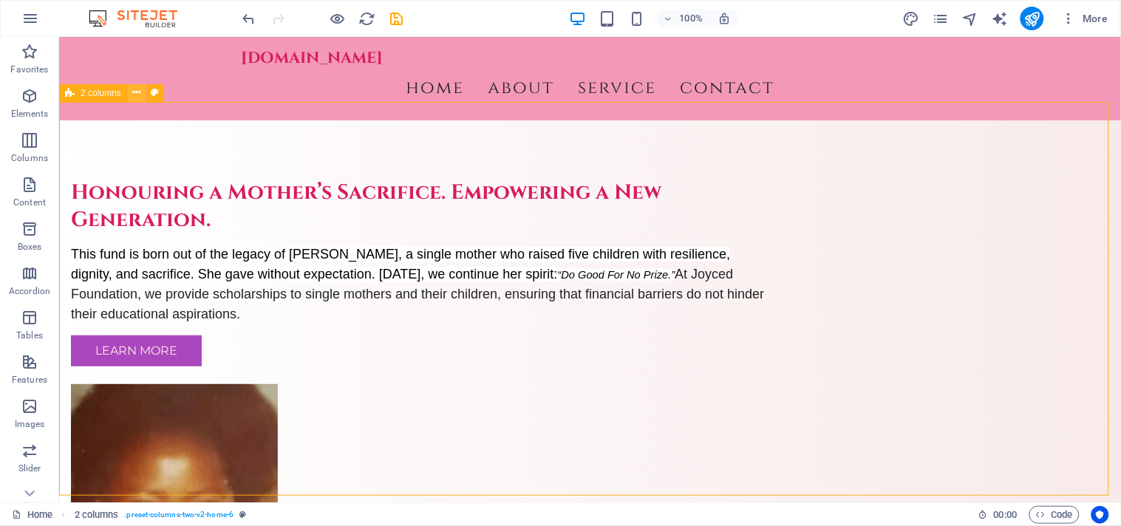
click at [134, 92] on icon at bounding box center [136, 93] width 8 height 16
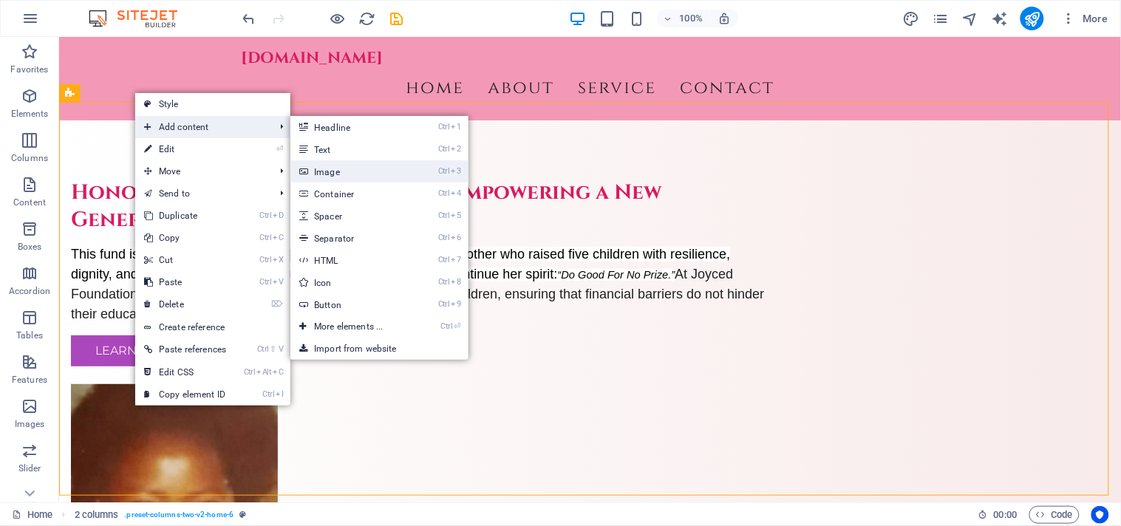
click at [353, 167] on link "Ctrl 3 Image" at bounding box center [352, 171] width 122 height 22
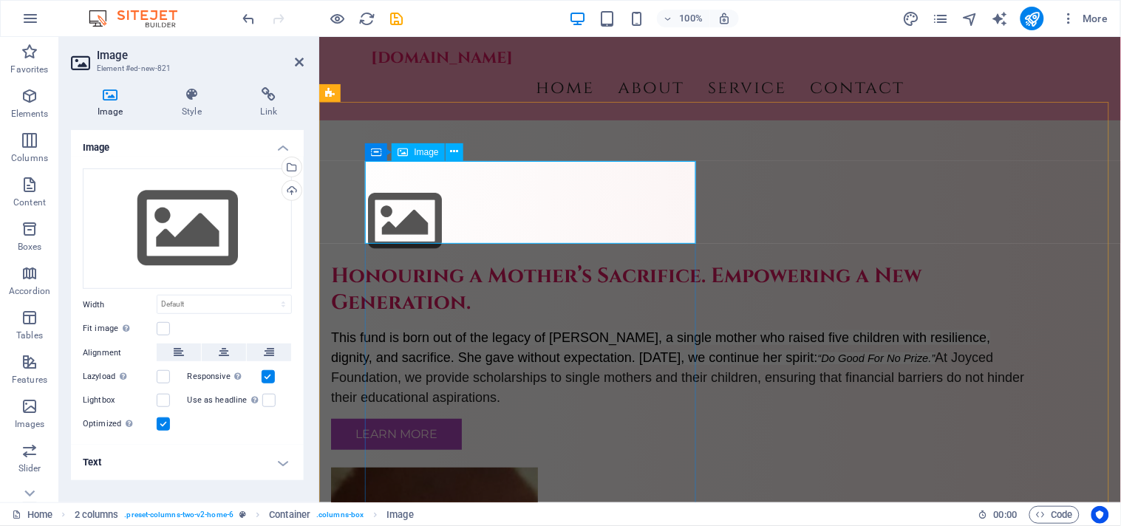
click at [426, 186] on figure at bounding box center [679, 221] width 698 height 84
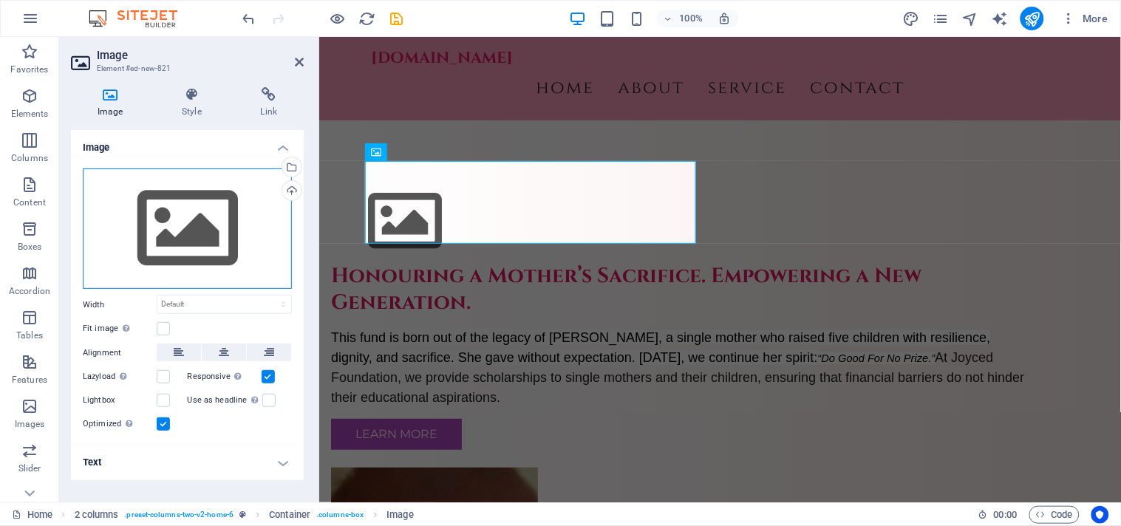
click at [207, 220] on div "Drag files here, click to choose files or select files from Files or our free s…" at bounding box center [187, 229] width 209 height 121
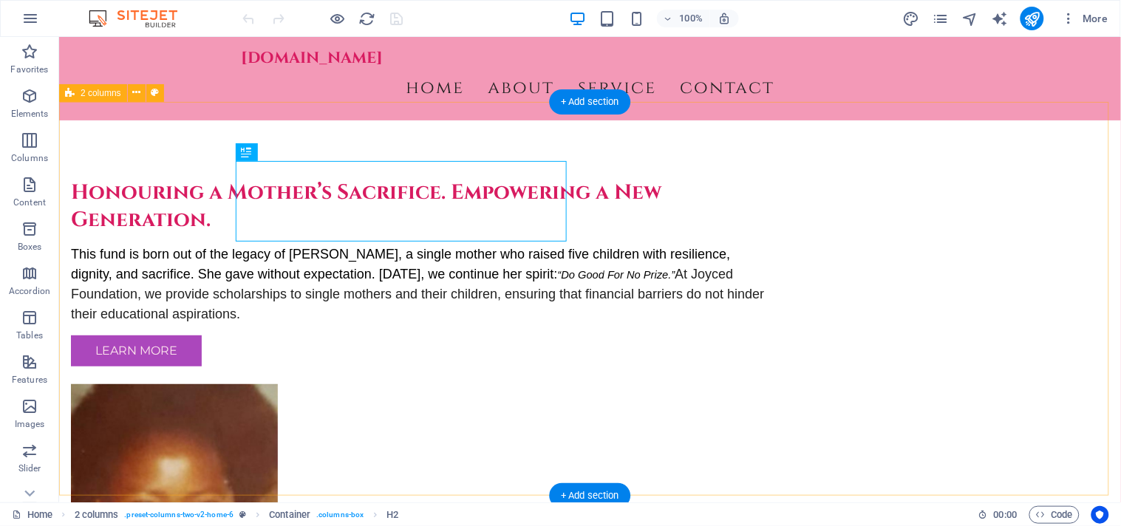
click at [995, 302] on div "Honouring a Mother’s Sacrifice. Empowering a New Generation. This fund is born …" at bounding box center [589, 392] width 1062 height 545
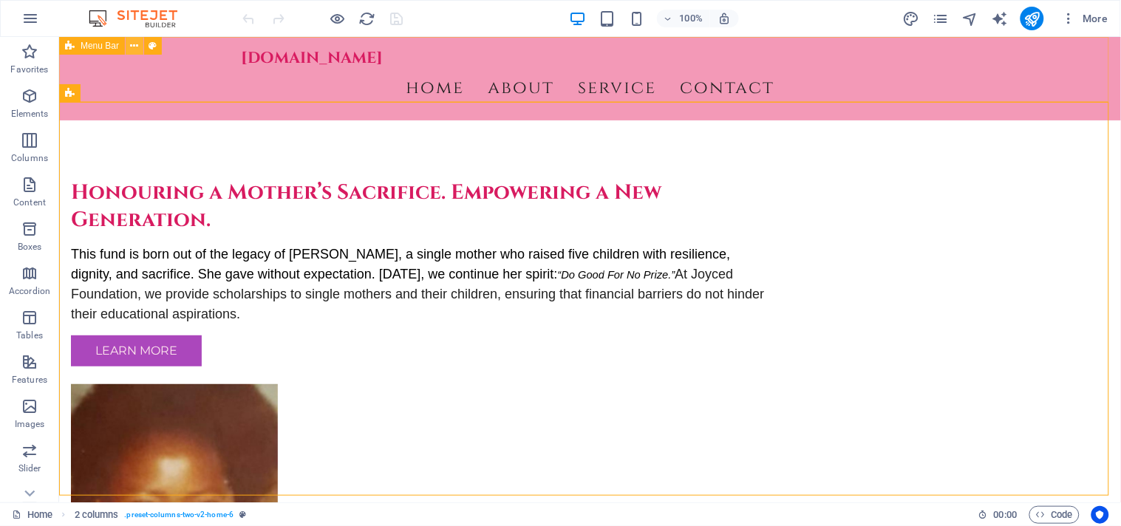
click at [132, 40] on icon at bounding box center [135, 46] width 8 height 16
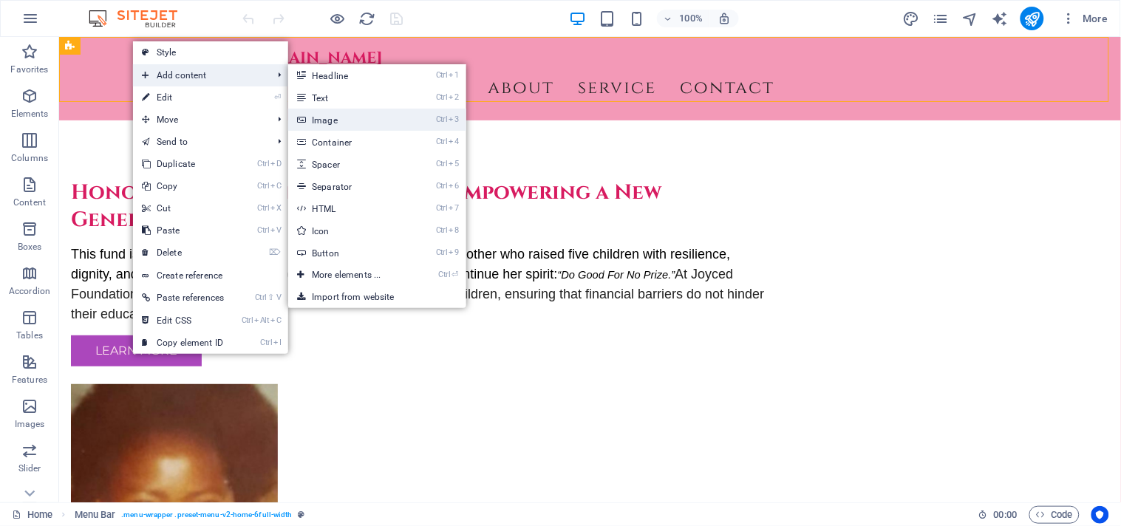
click at [334, 113] on link "Ctrl 3 Image" at bounding box center [349, 120] width 122 height 22
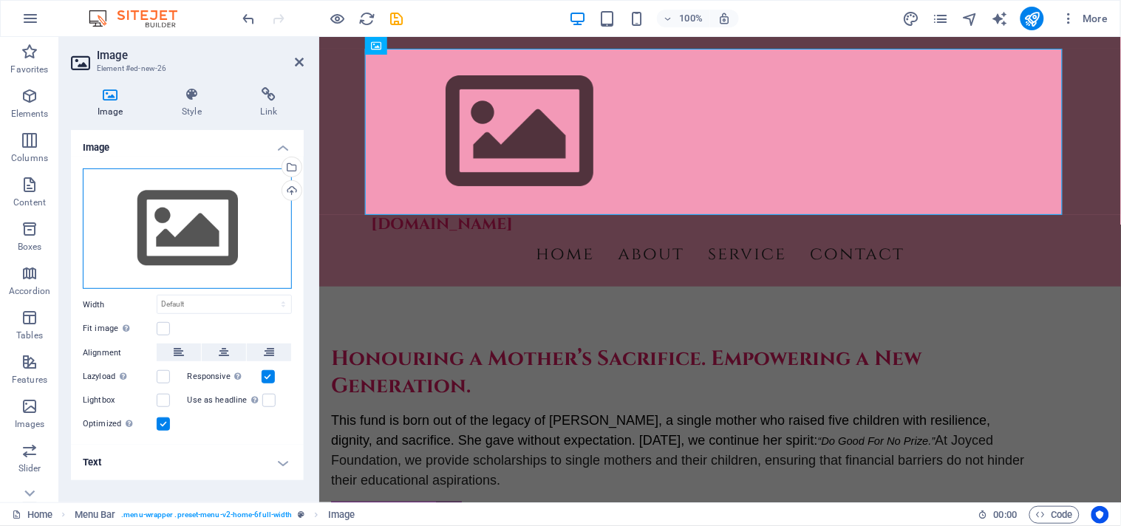
click at [204, 260] on div "Drag files here, click to choose files or select files from Files or our free s…" at bounding box center [187, 229] width 209 height 121
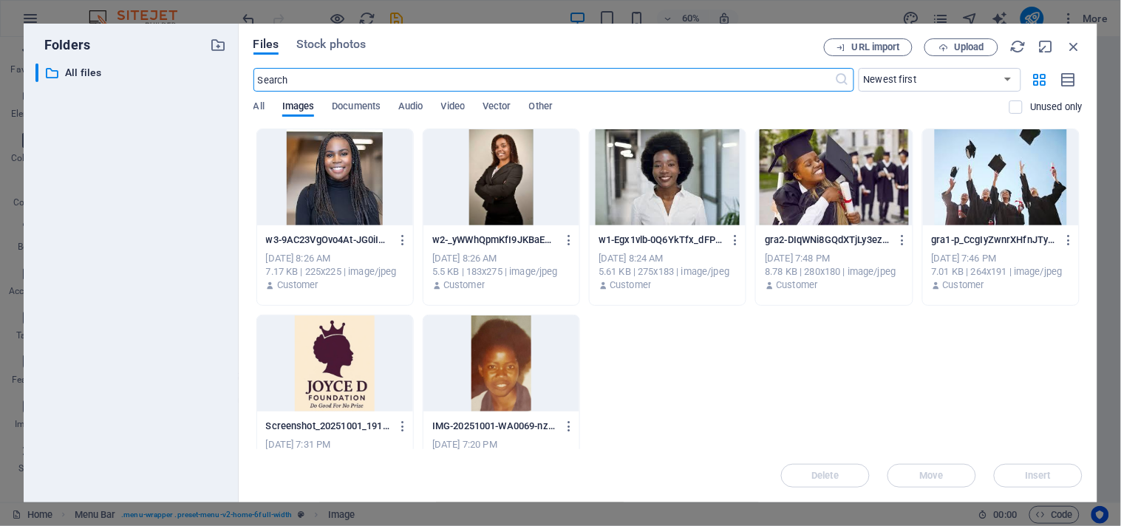
click at [751, 353] on div "w3-9AC23VgOvo4At-JG0iITew.jpg w3-9AC23VgOvo4At-JG0iITew.jpg [DATE] 8:26 AM 7.17…" at bounding box center [668, 311] width 829 height 364
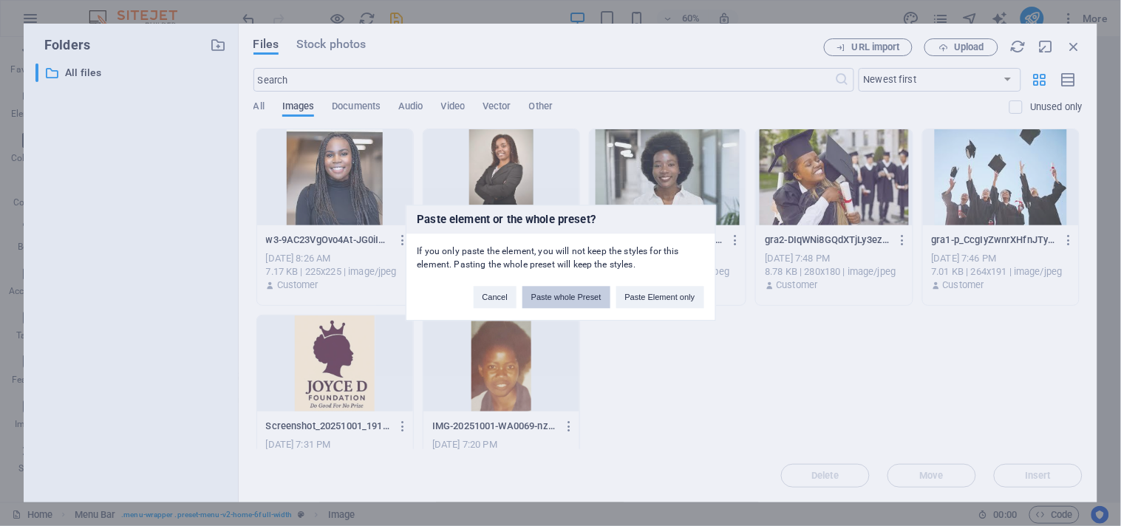
click at [584, 300] on button "Paste whole Preset" at bounding box center [567, 298] width 88 height 22
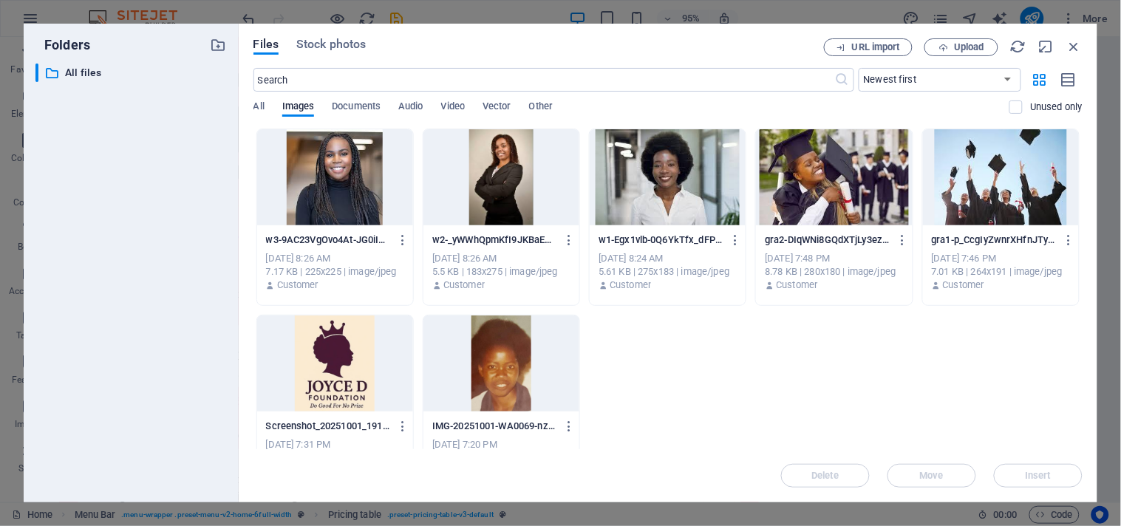
click at [698, 379] on div "w3-9AC23VgOvo4At-JG0iITew.jpg w3-9AC23VgOvo4At-JG0iITew.jpg [DATE] 8:26 AM 7.17…" at bounding box center [668, 311] width 829 height 364
click at [926, 410] on div "w3-9AC23VgOvo4At-JG0iITew.jpg w3-9AC23VgOvo4At-JG0iITew.jpg [DATE] 8:26 AM 7.17…" at bounding box center [668, 311] width 829 height 364
click at [957, 43] on span "Upload" at bounding box center [969, 47] width 30 height 9
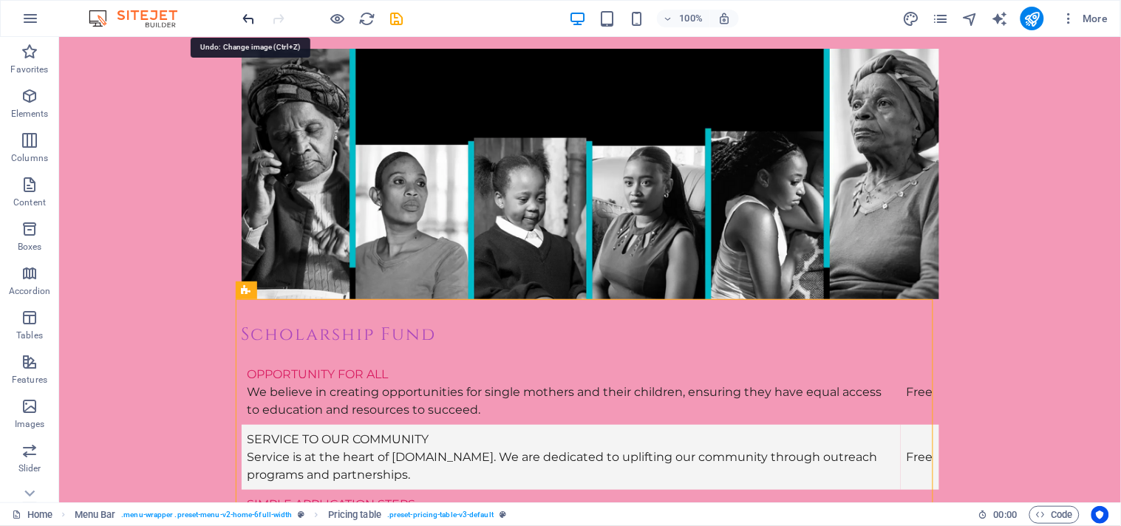
click at [250, 13] on icon "undo" at bounding box center [249, 18] width 17 height 17
click at [248, 13] on icon "undo" at bounding box center [249, 18] width 17 height 17
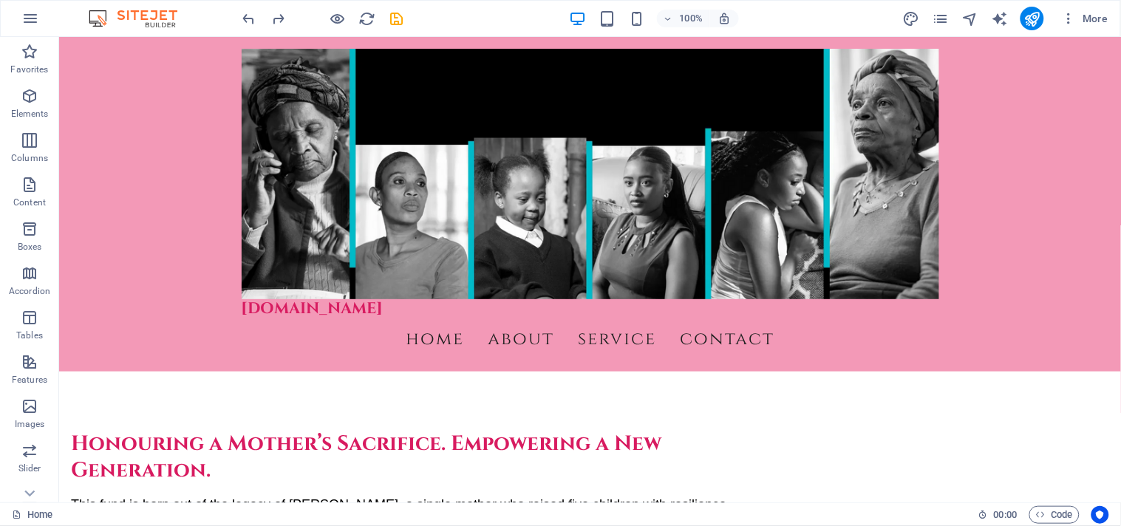
drag, startPoint x: 1113, startPoint y: 67, endPoint x: 1166, endPoint y: 62, distance: 52.7
click at [248, 22] on icon "undo" at bounding box center [249, 18] width 17 height 17
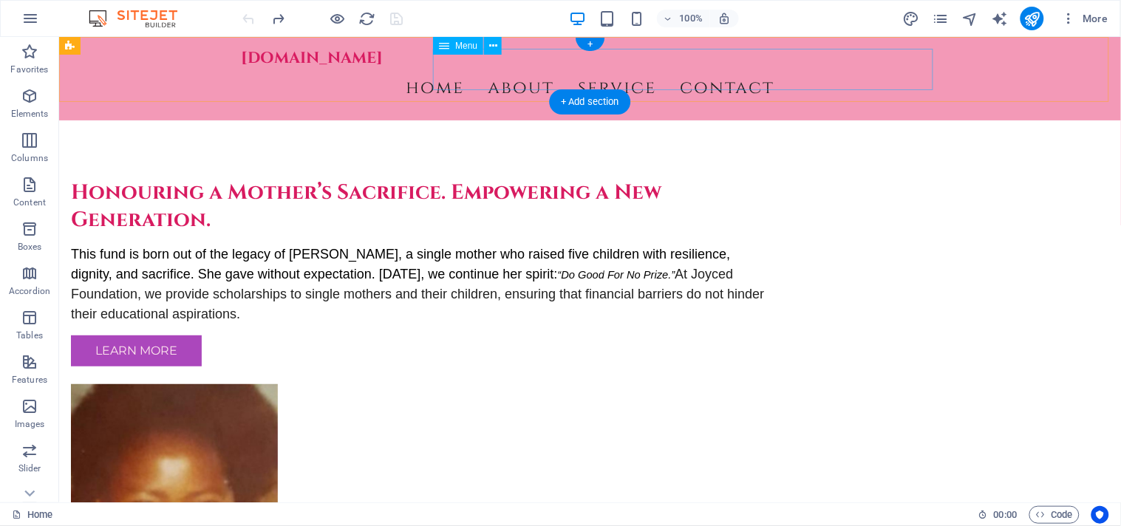
click at [894, 78] on nav "Home About Service Contact" at bounding box center [590, 87] width 698 height 41
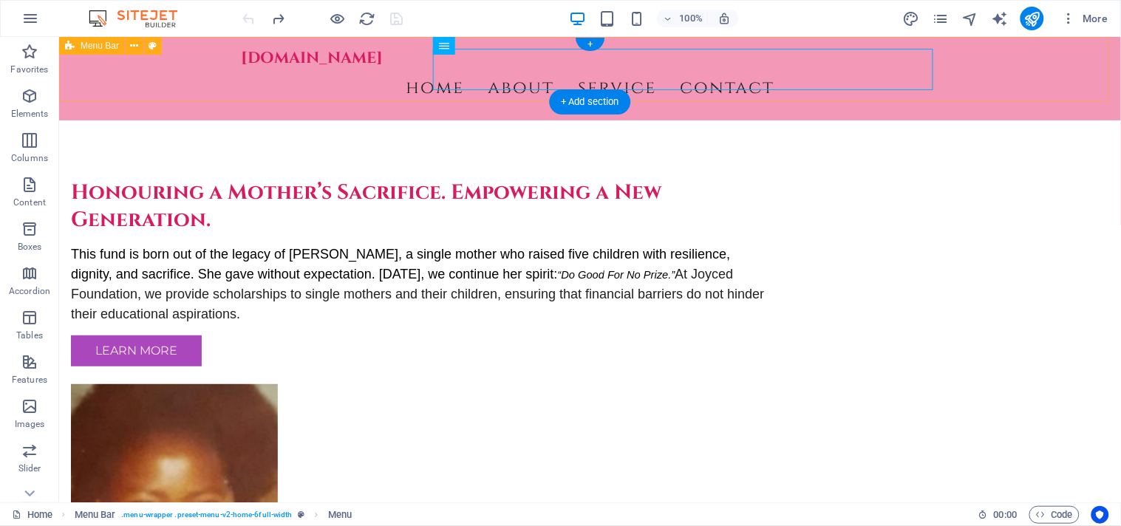
click at [354, 99] on div "[DOMAIN_NAME] Menu Home About Service Contact" at bounding box center [589, 78] width 1062 height 84
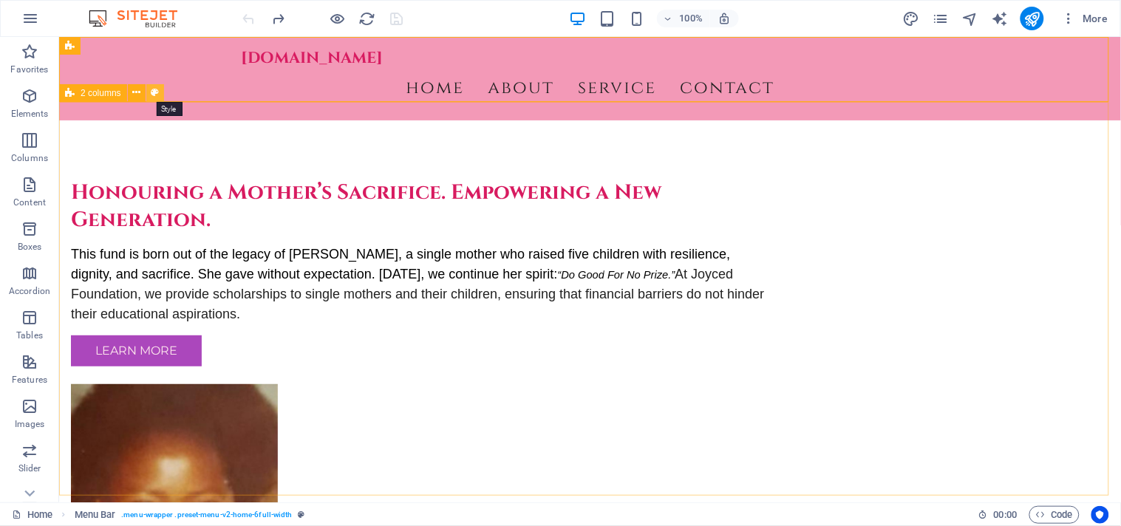
click at [157, 92] on icon at bounding box center [155, 93] width 8 height 16
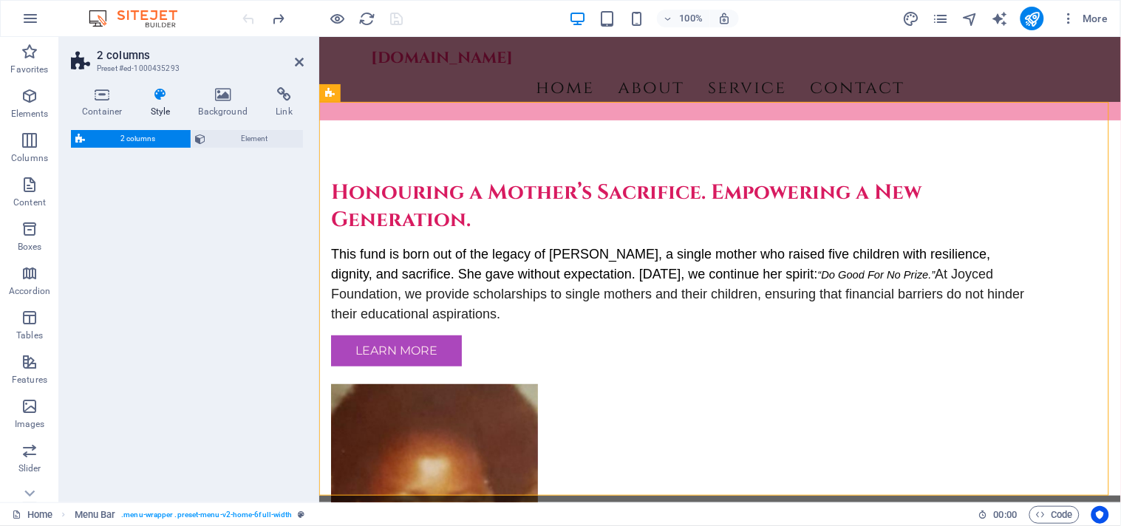
select select "rem"
select select "preset-columns-two-v2-home-6"
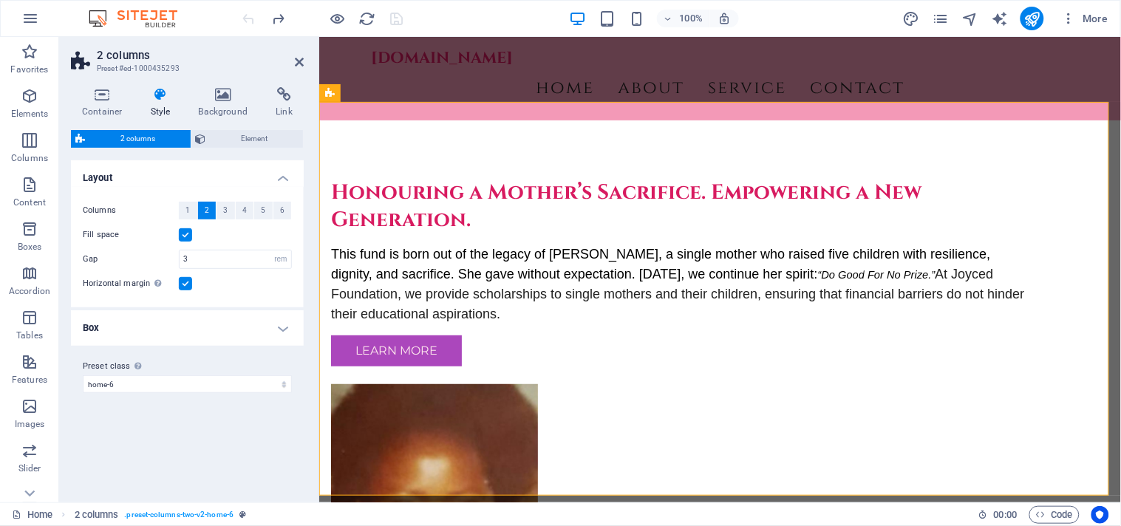
click at [219, 334] on h4 "Box" at bounding box center [187, 327] width 233 height 35
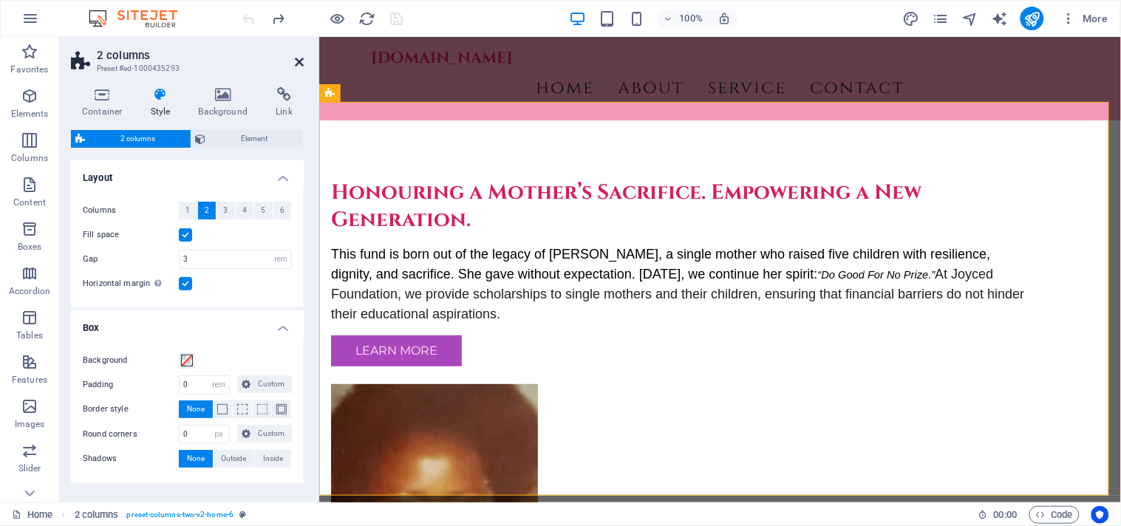
click at [301, 61] on icon at bounding box center [299, 62] width 9 height 12
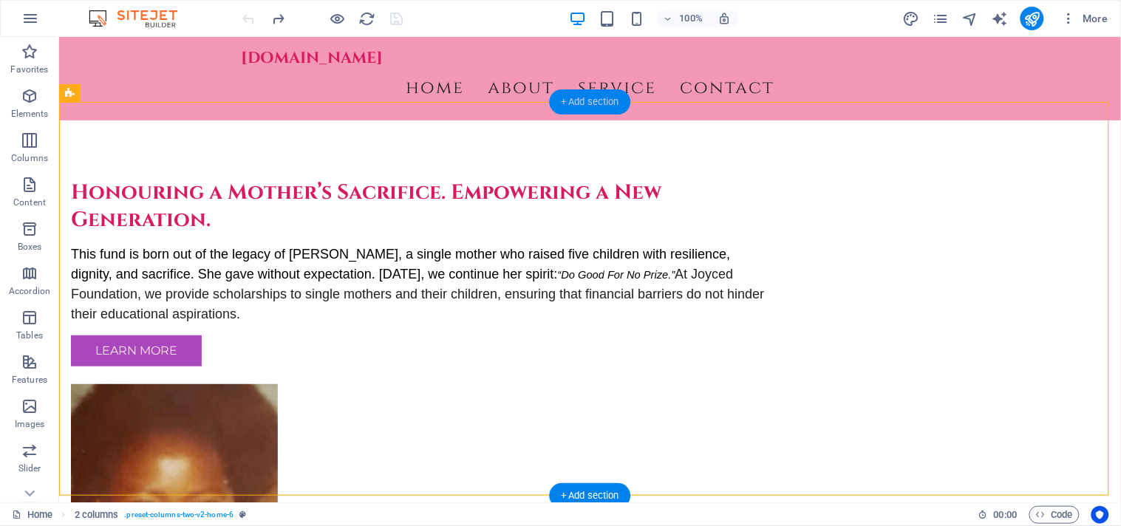
click at [588, 101] on div "+ Add section" at bounding box center [590, 101] width 82 height 25
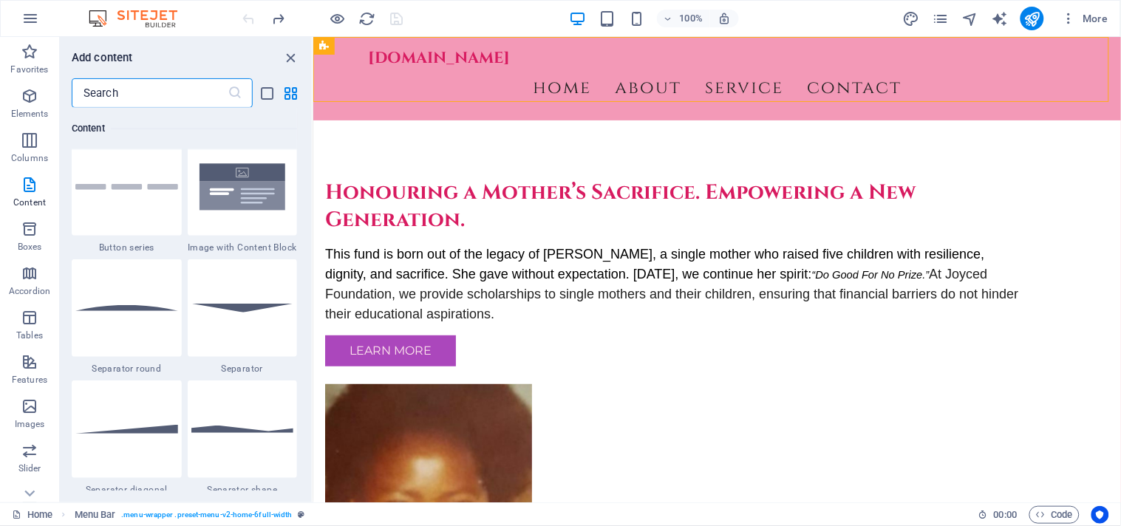
scroll to position [3478, 0]
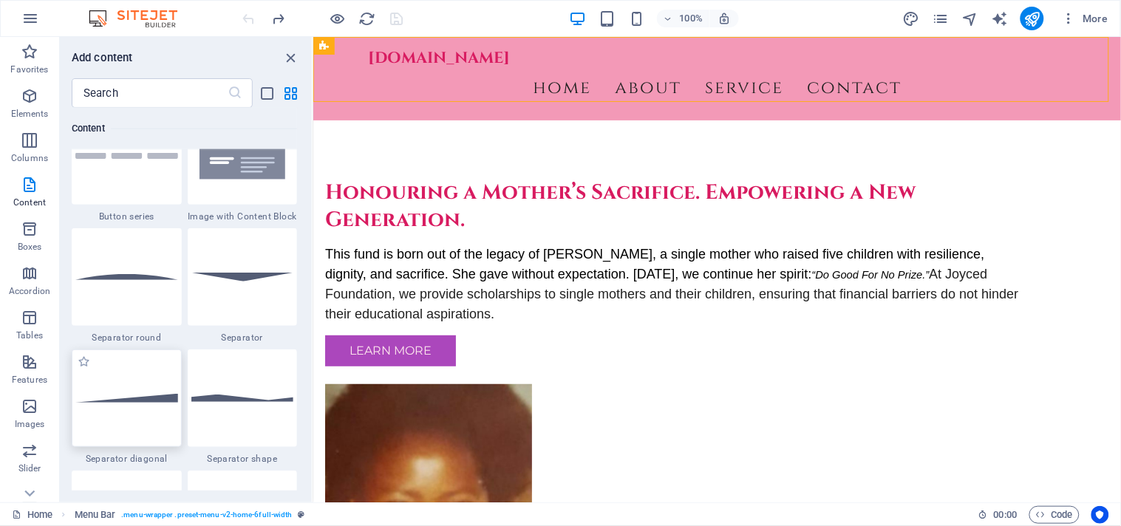
click at [176, 396] on img at bounding box center [126, 398] width 103 height 8
click at [313, 396] on div "Drag here to replace the existing content. Press “Ctrl” if you want to create a…" at bounding box center [717, 270] width 808 height 466
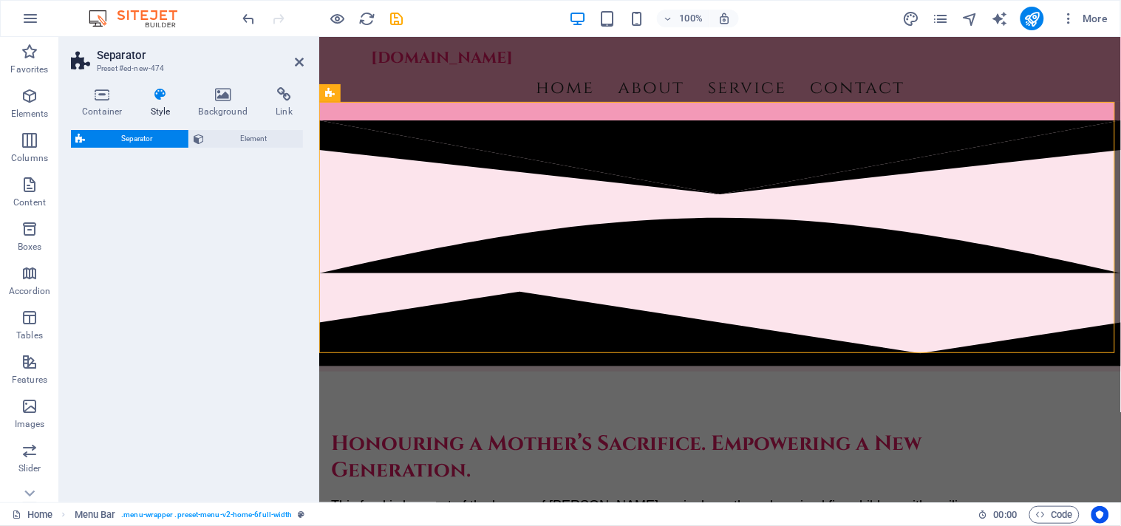
select select "diagonal"
select select "rem"
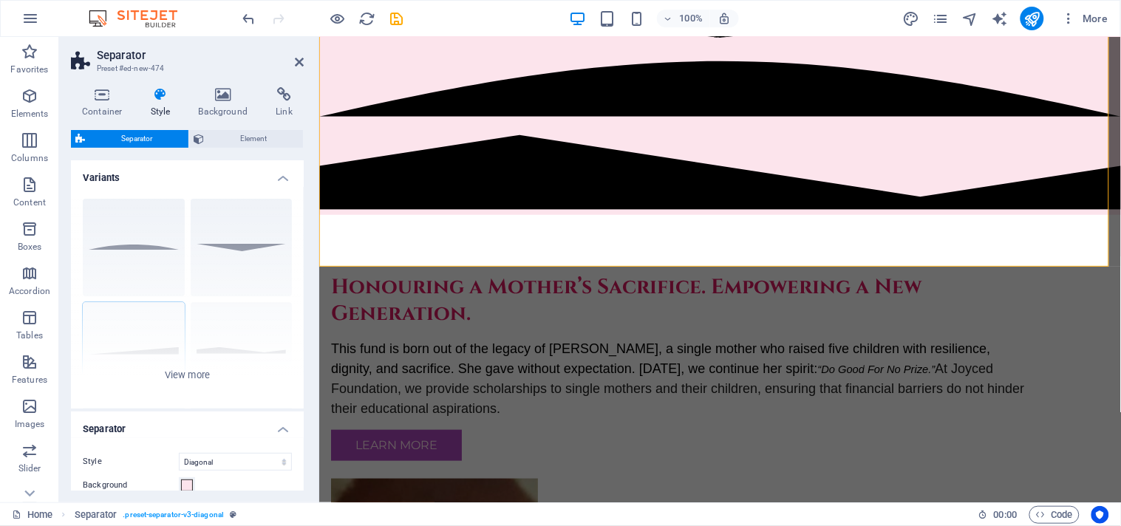
scroll to position [0, 0]
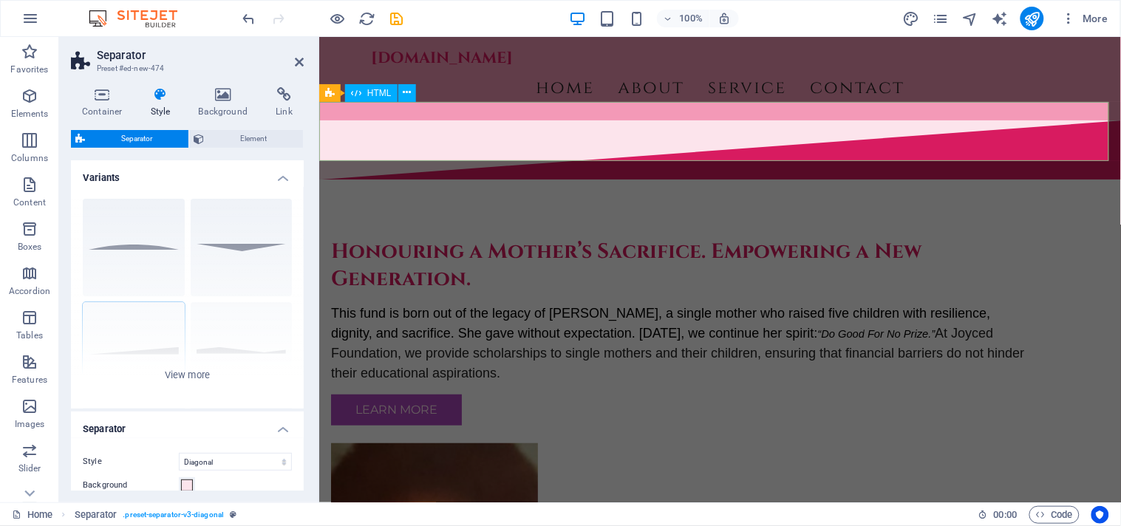
click at [483, 129] on div at bounding box center [720, 149] width 802 height 59
drag, startPoint x: 299, startPoint y: 314, endPoint x: 300, endPoint y: 341, distance: 26.6
click at [300, 341] on div "Circle Default Diagonal Polygon 1 Polygon 2 Square Zigzag" at bounding box center [187, 298] width 233 height 222
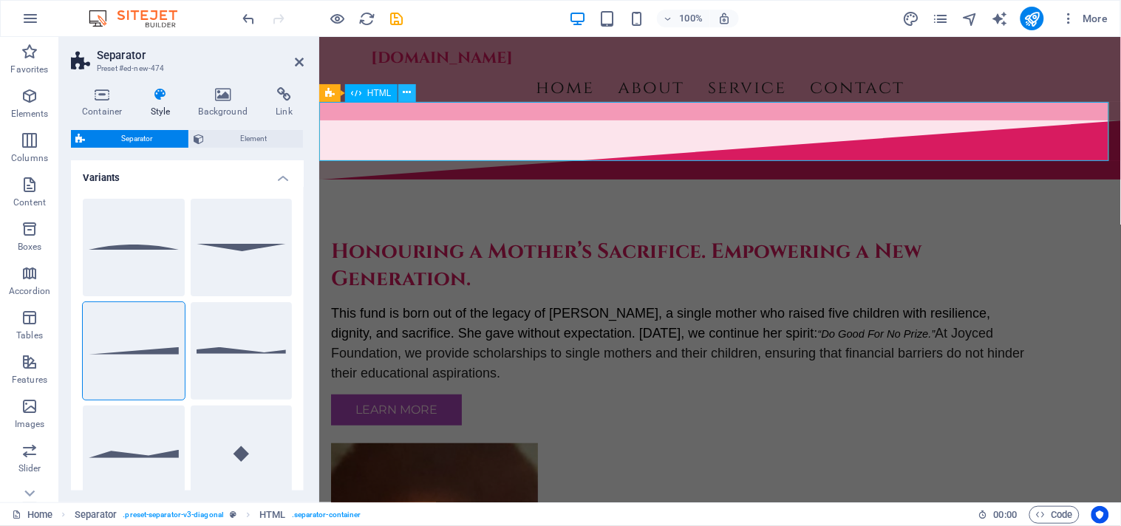
click at [408, 92] on icon at bounding box center [407, 93] width 8 height 16
click at [489, 120] on div at bounding box center [720, 149] width 802 height 59
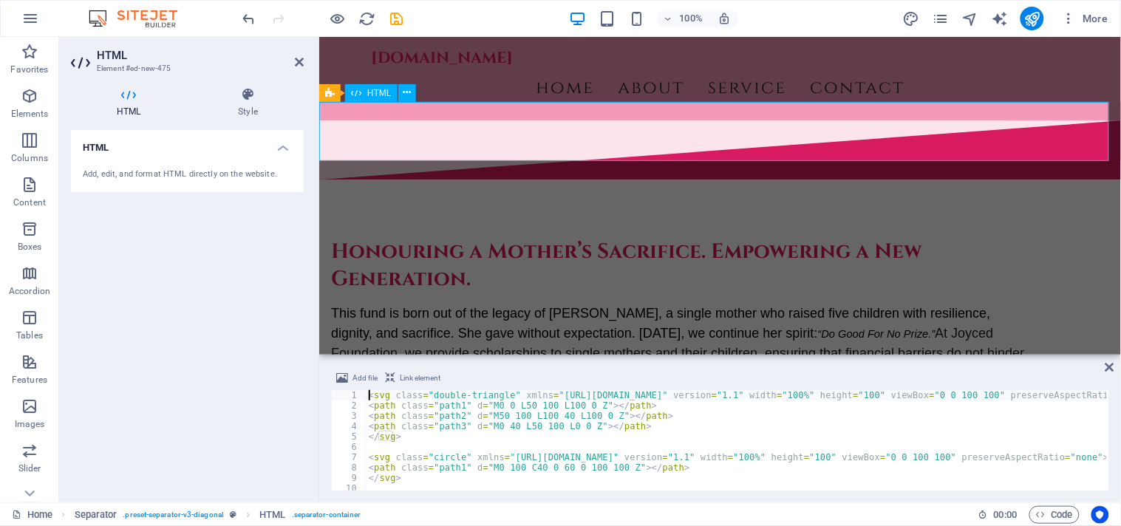
click at [489, 120] on div at bounding box center [720, 149] width 802 height 59
click at [298, 62] on icon at bounding box center [299, 62] width 9 height 12
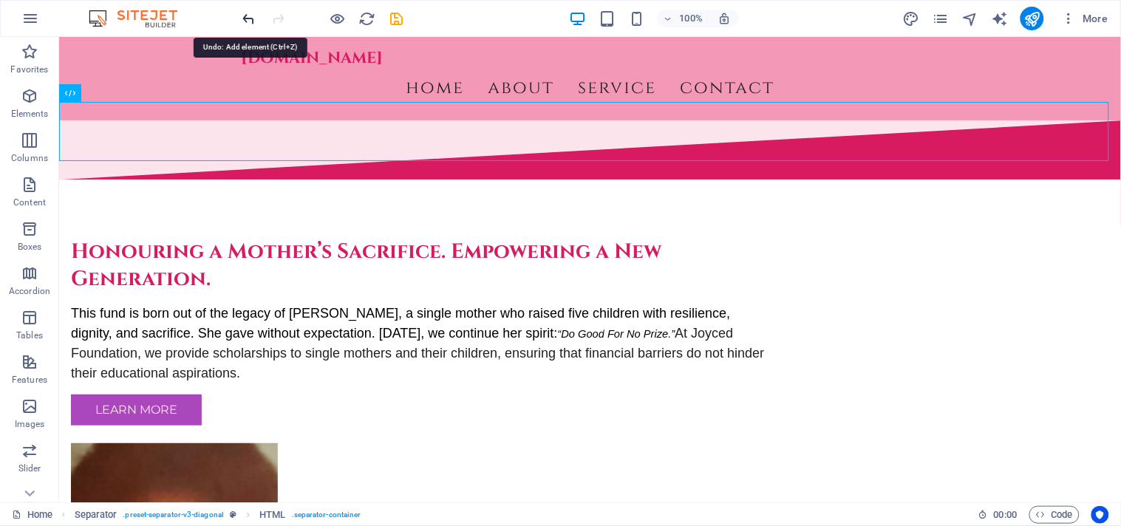
click at [249, 18] on icon "undo" at bounding box center [249, 18] width 17 height 17
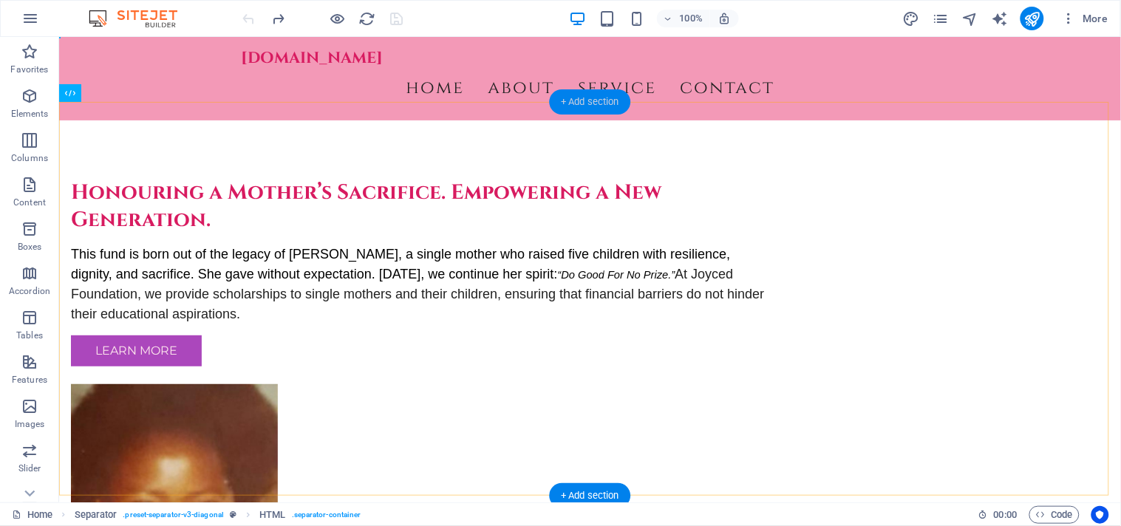
click at [595, 101] on div "+ Add section" at bounding box center [590, 101] width 82 height 25
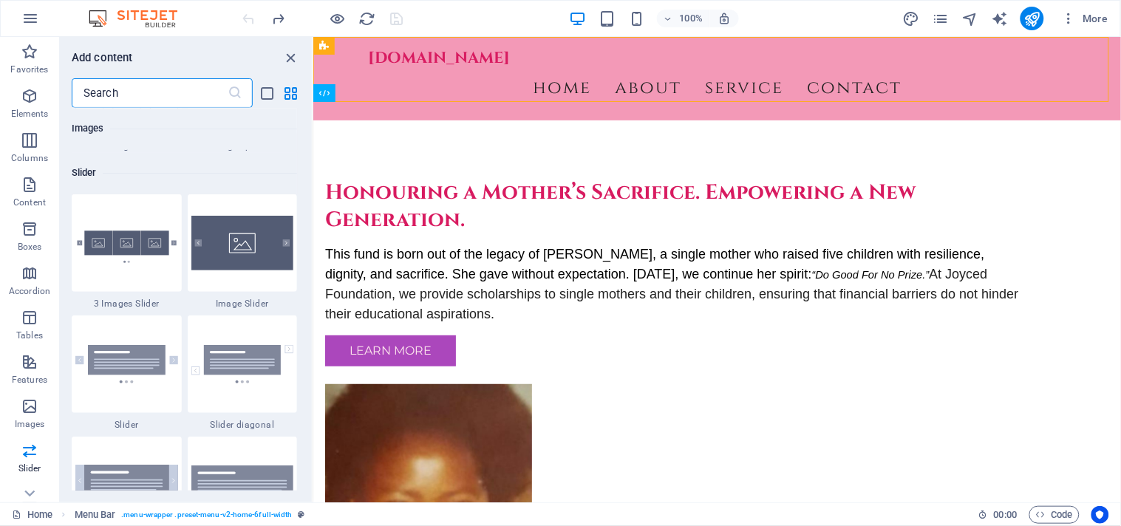
scroll to position [8399, 0]
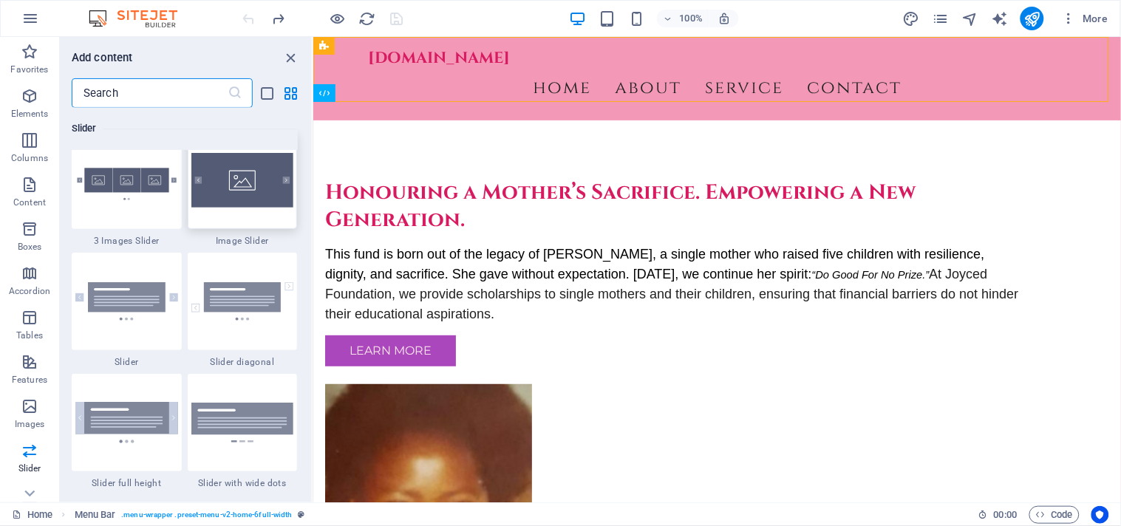
click at [247, 182] on img at bounding box center [242, 180] width 103 height 55
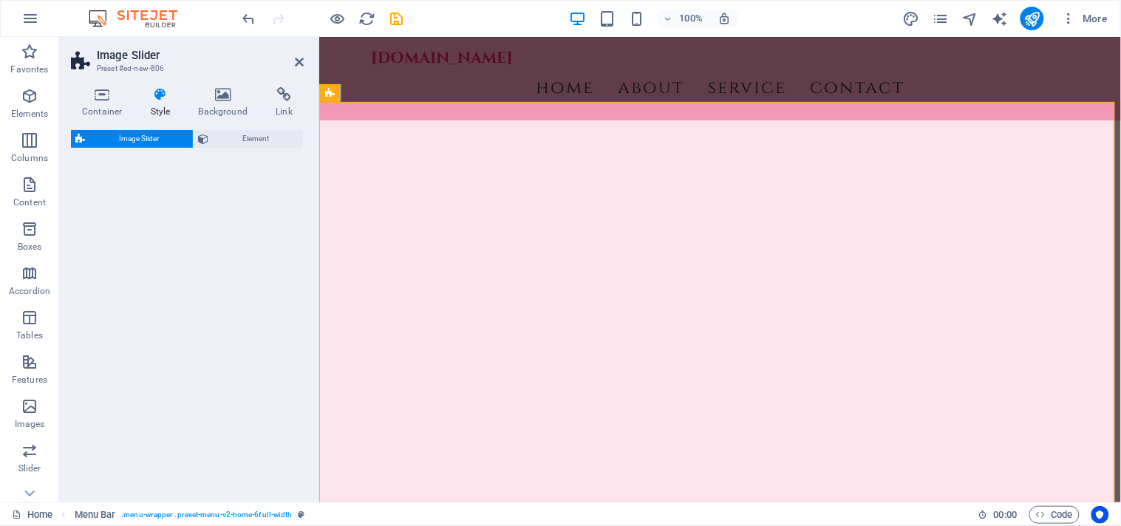
select select "rem"
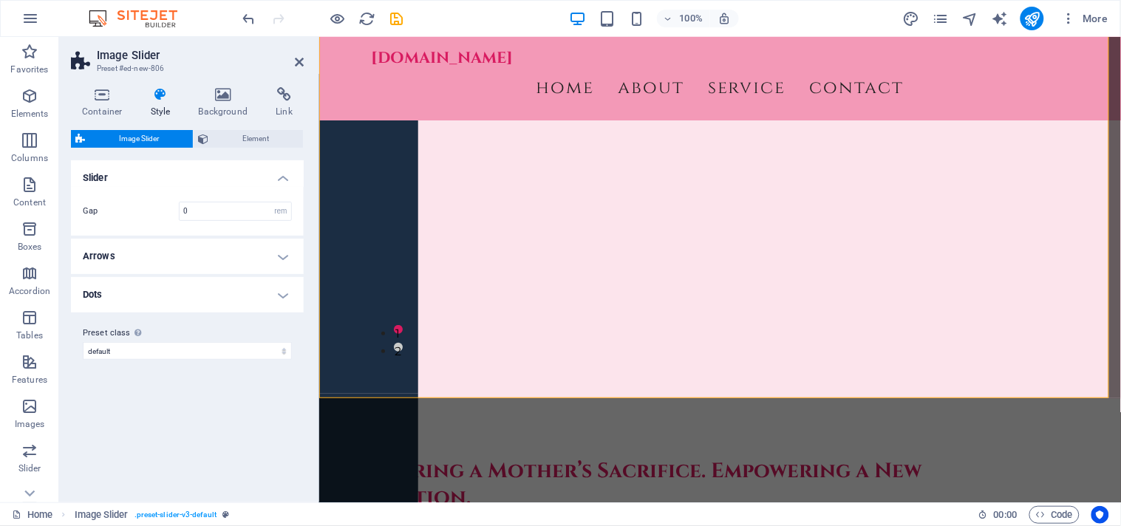
scroll to position [0, 0]
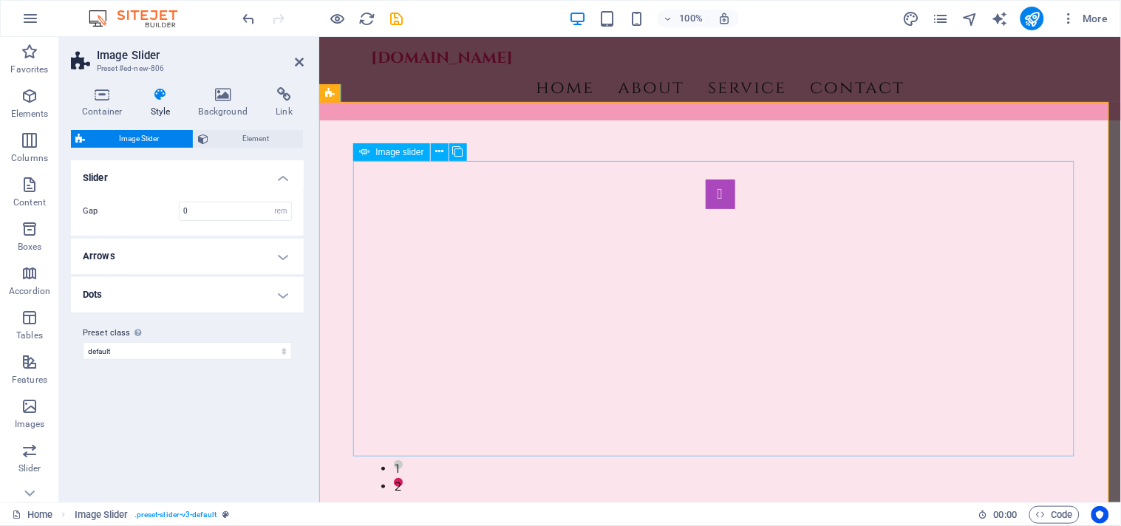
select select "px"
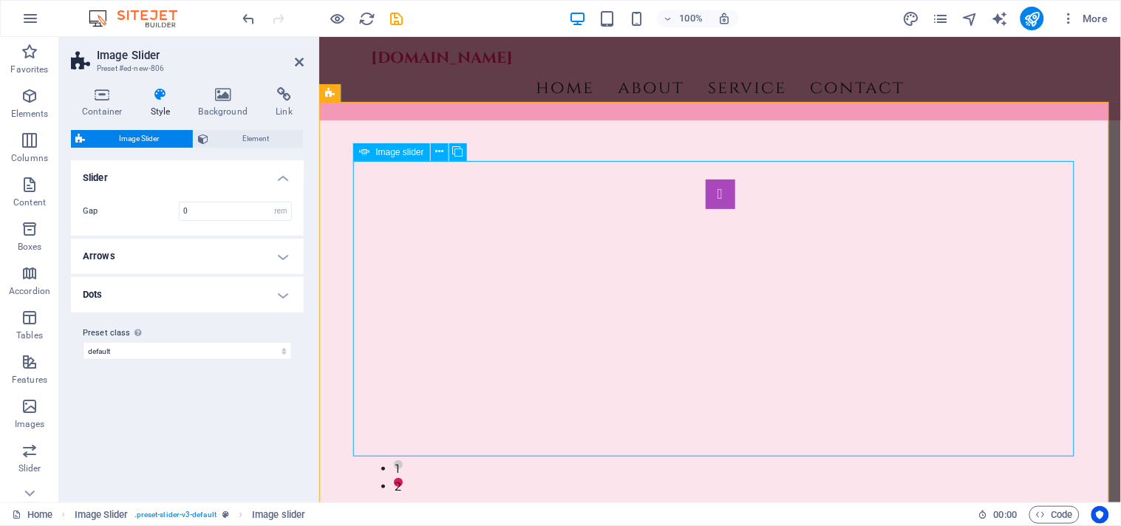
select select "ms"
select select "s"
select select "progressive"
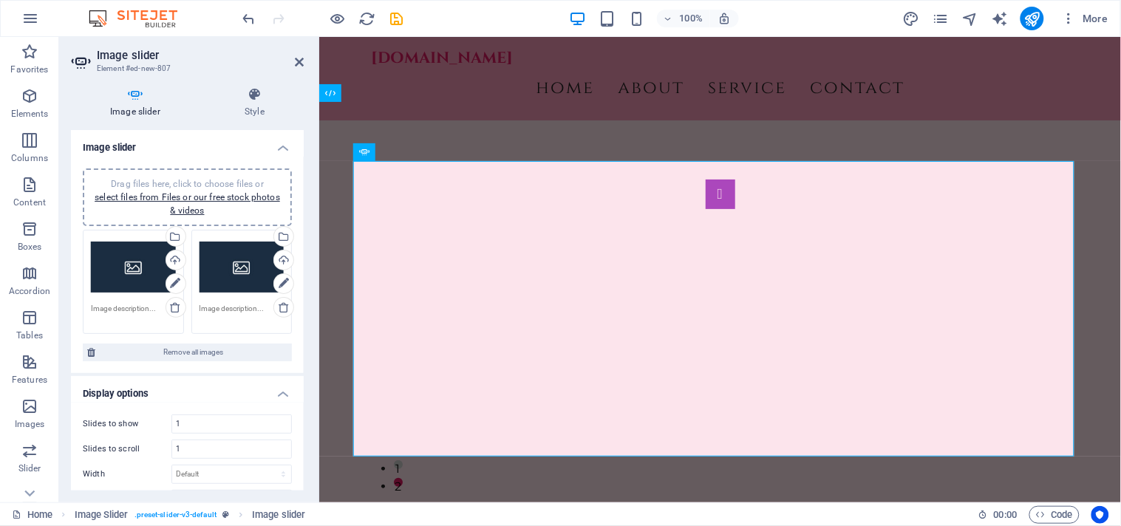
click at [127, 268] on div "Drag files here, click to choose files or select files from Files or our free s…" at bounding box center [133, 267] width 85 height 59
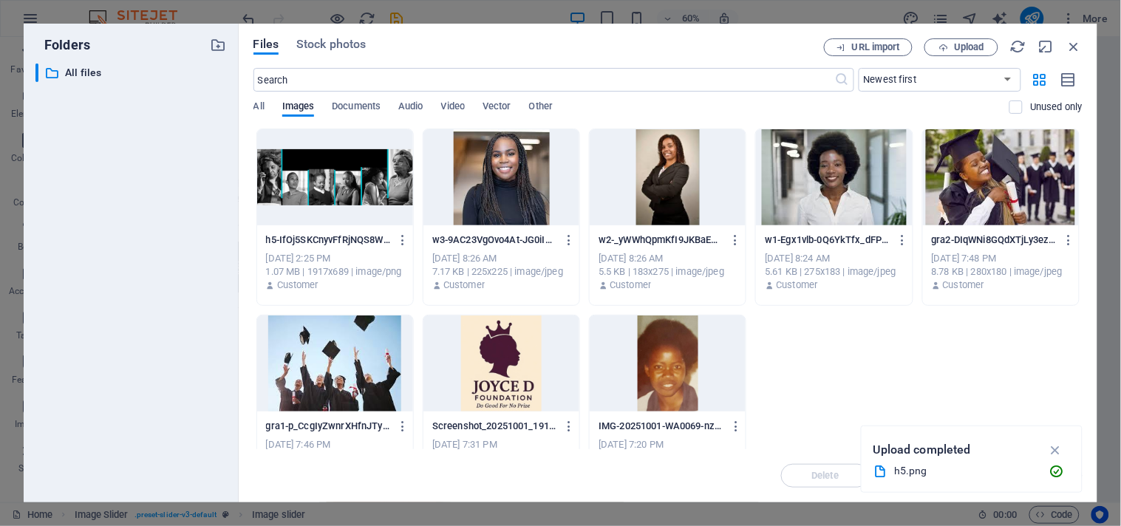
click at [344, 194] on div at bounding box center [335, 177] width 156 height 96
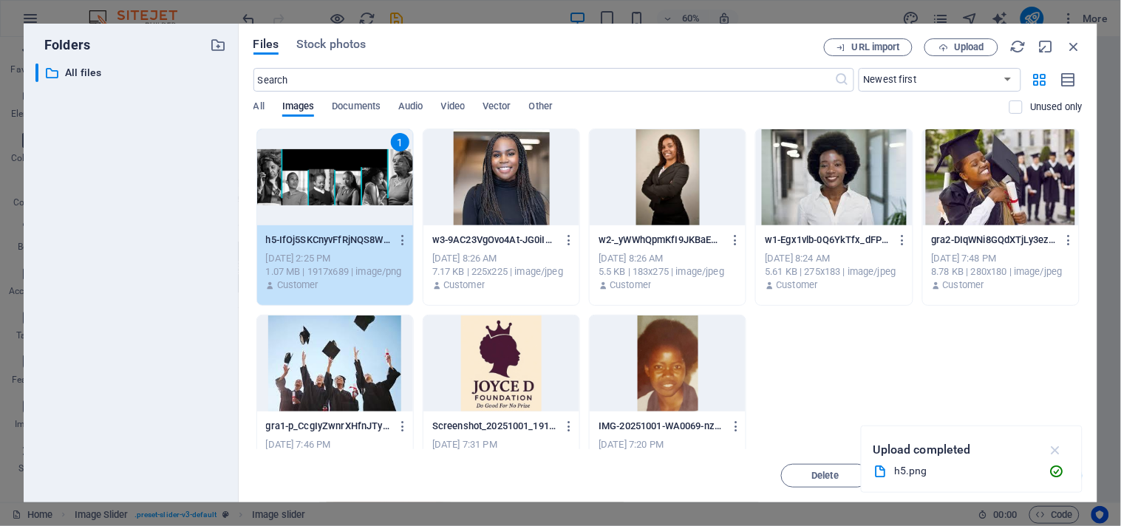
click at [1059, 446] on icon "button" at bounding box center [1055, 450] width 17 height 16
click at [1033, 472] on span "Insert" at bounding box center [1039, 476] width 26 height 9
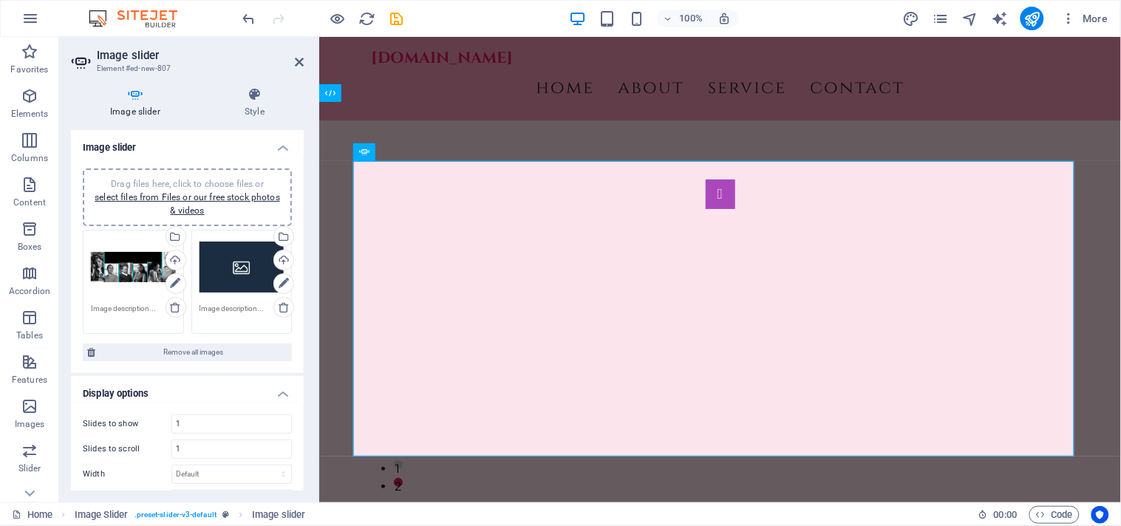
click at [141, 96] on icon at bounding box center [135, 94] width 129 height 15
click at [240, 253] on div "Drag files here, click to choose files or select files from Files or our free s…" at bounding box center [242, 267] width 85 height 59
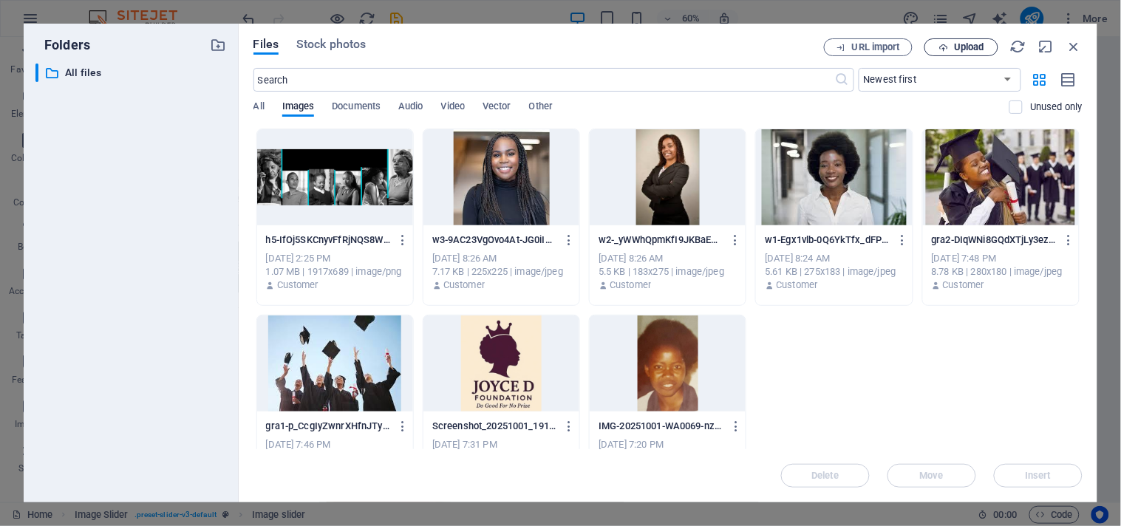
click at [960, 46] on span "Upload" at bounding box center [969, 47] width 30 height 9
click at [478, 213] on div at bounding box center [502, 177] width 156 height 96
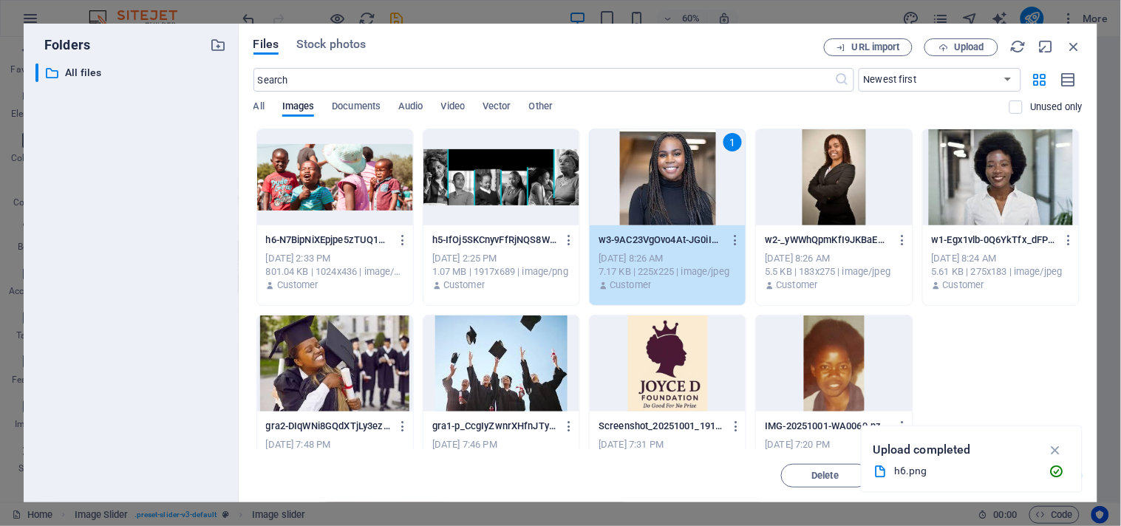
click at [351, 181] on div at bounding box center [335, 177] width 156 height 96
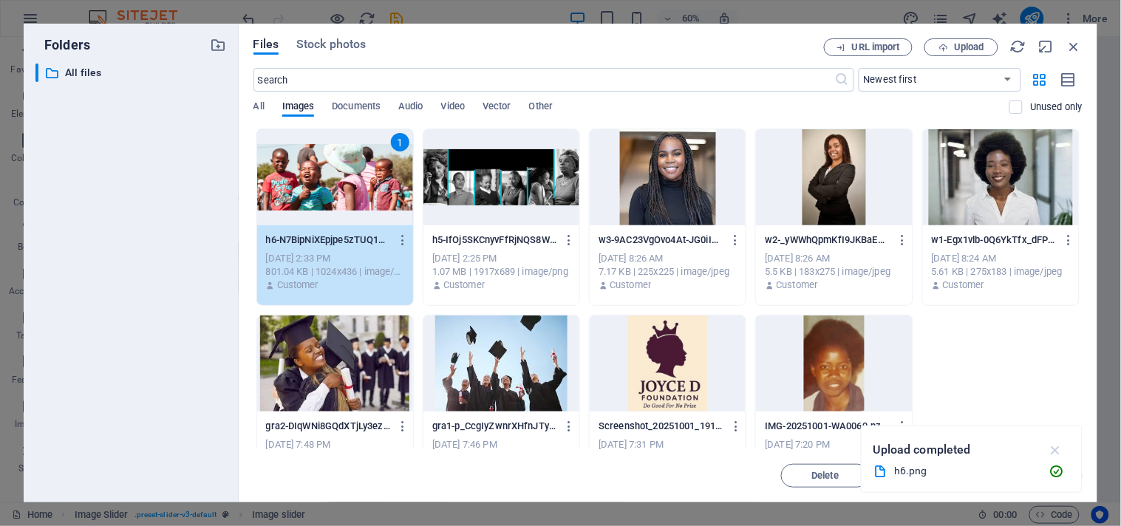
click at [1058, 449] on icon "button" at bounding box center [1055, 450] width 17 height 16
click at [1019, 476] on span "Insert" at bounding box center [1038, 476] width 77 height 9
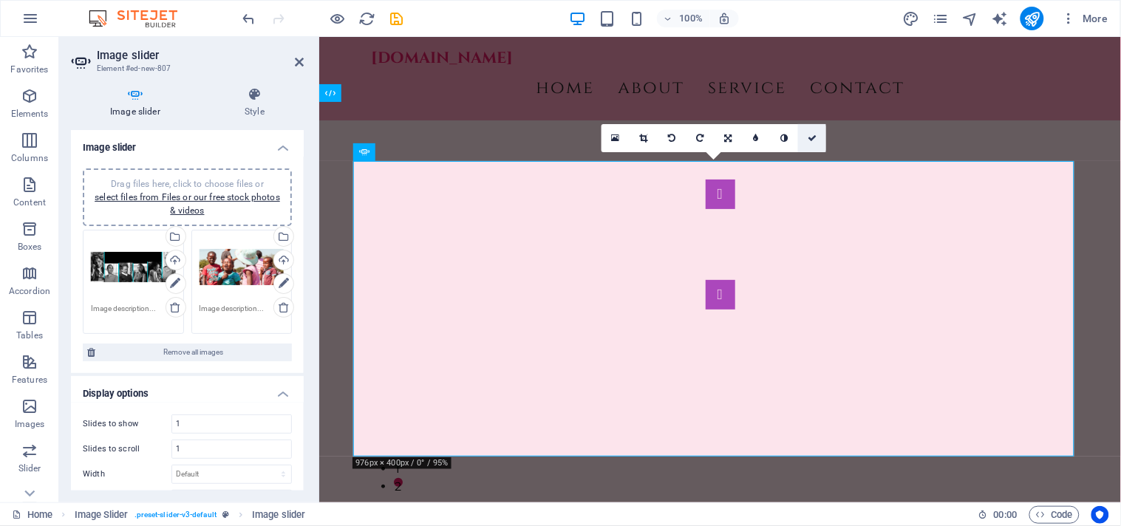
click at [812, 137] on icon at bounding box center [812, 138] width 9 height 9
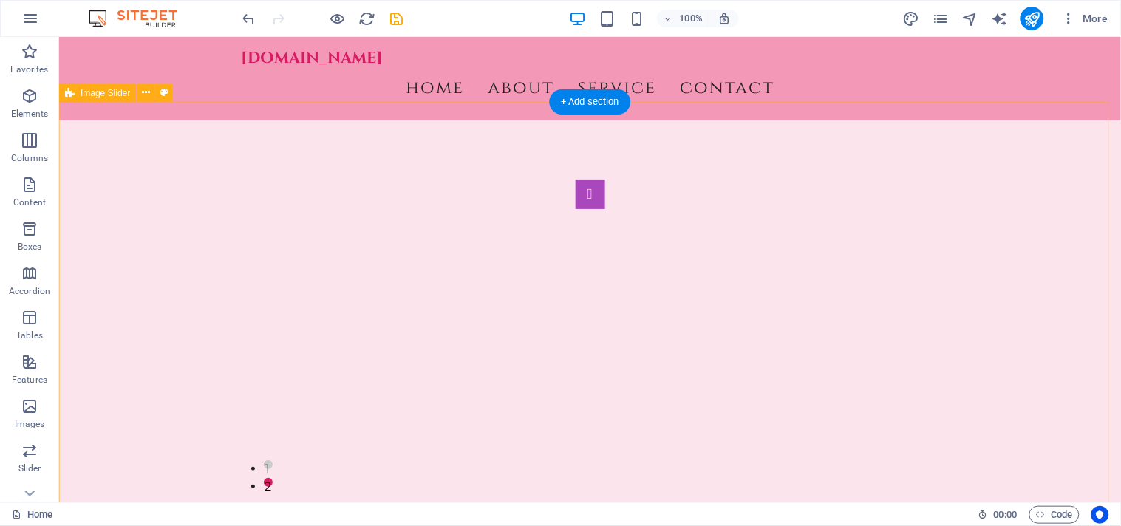
click at [650, 499] on div "1 2" at bounding box center [589, 327] width 1062 height 414
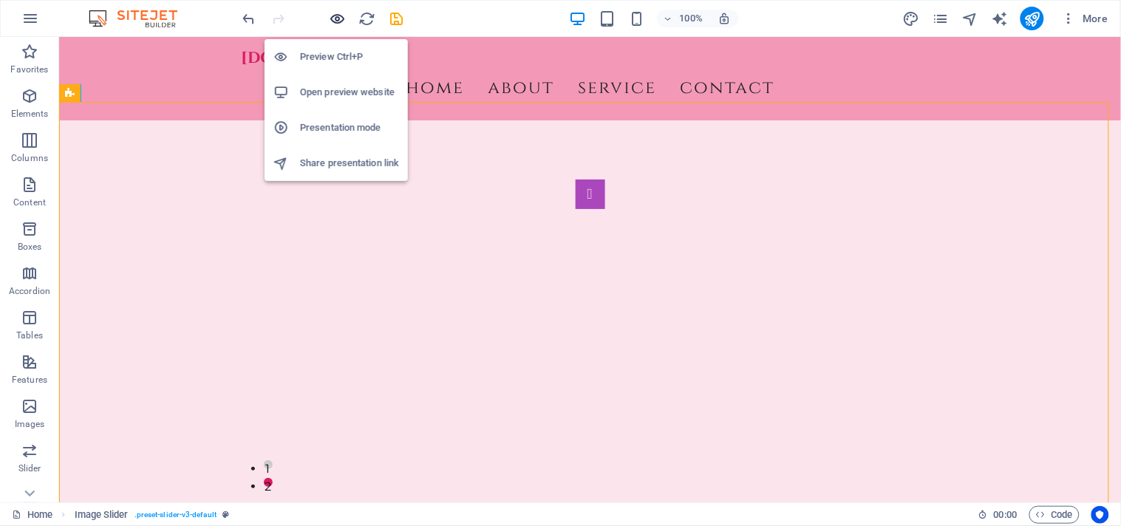
click at [331, 18] on icon "button" at bounding box center [338, 18] width 17 height 17
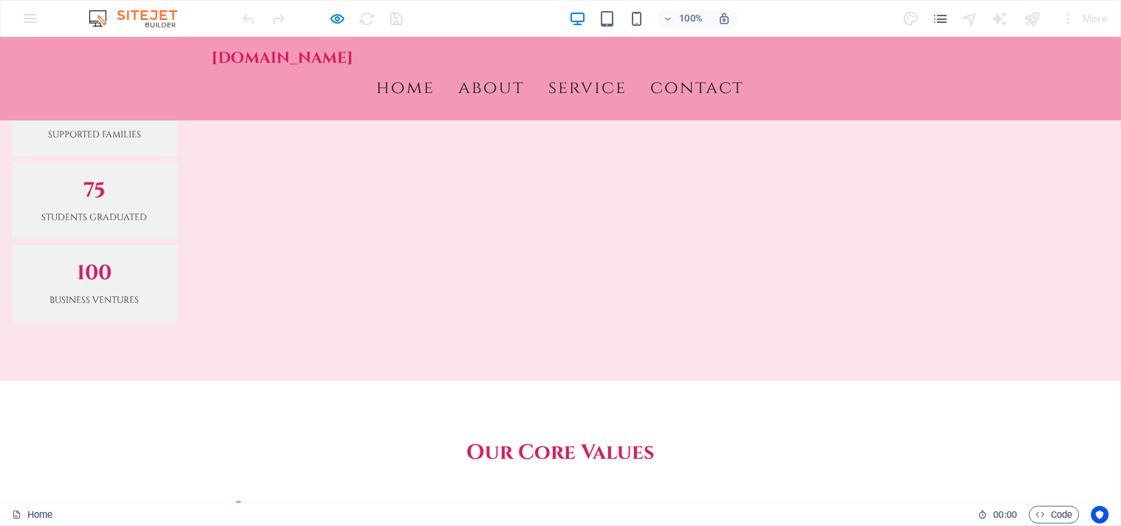
scroll to position [1904, 0]
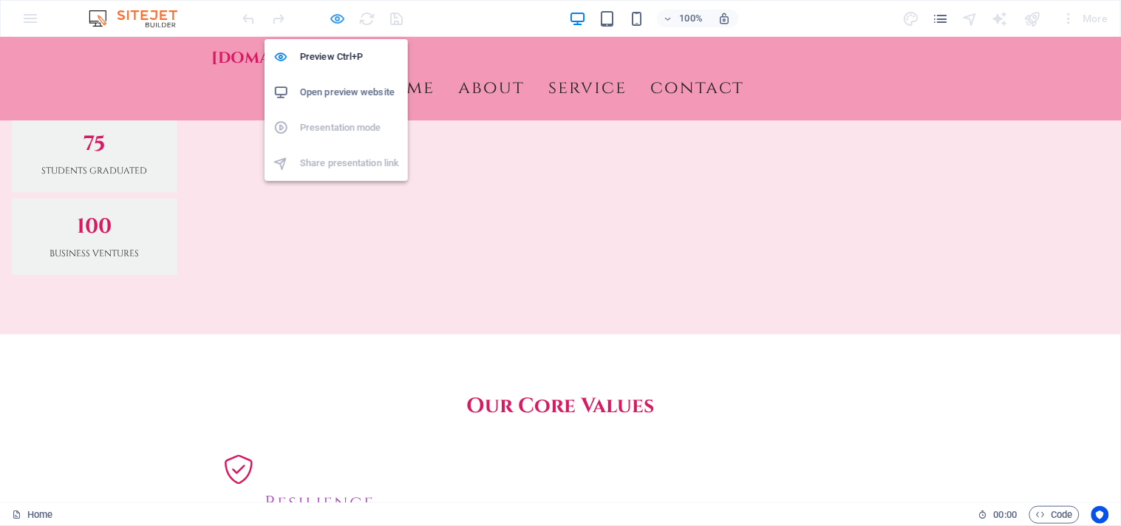
click at [337, 18] on icon "button" at bounding box center [338, 18] width 17 height 17
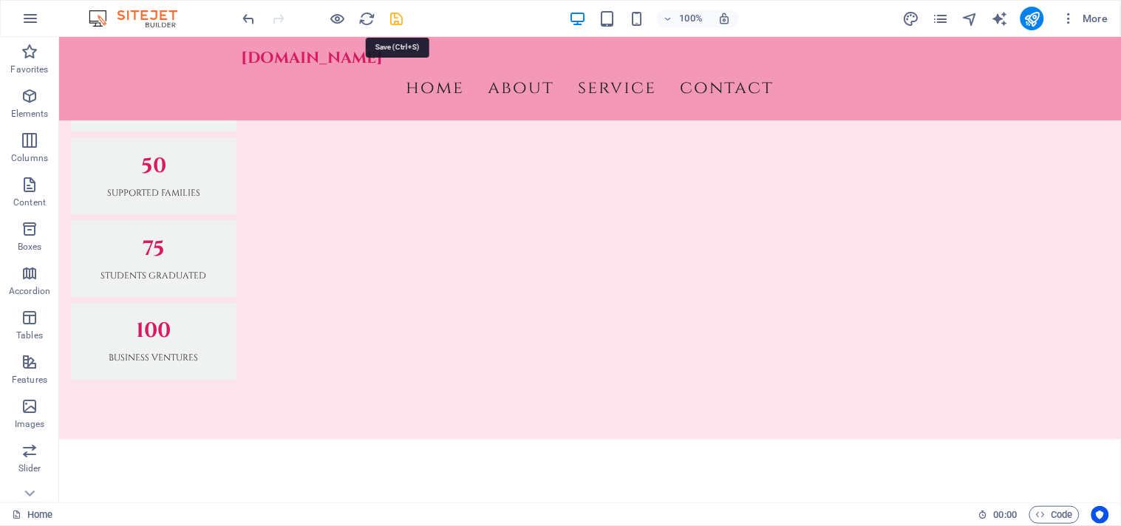
click at [395, 18] on icon "save" at bounding box center [397, 18] width 17 height 17
checkbox input "false"
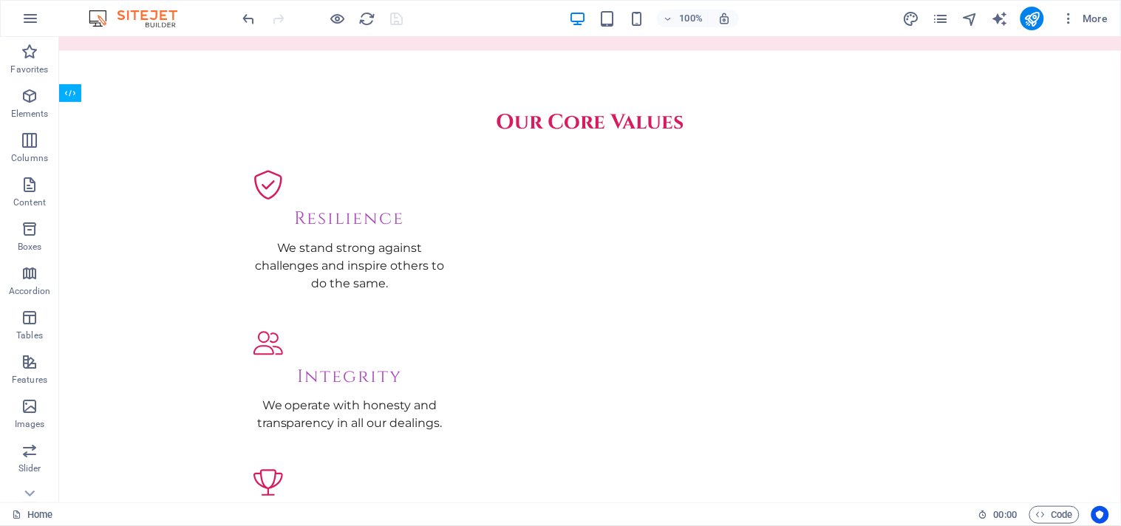
scroll to position [0, 0]
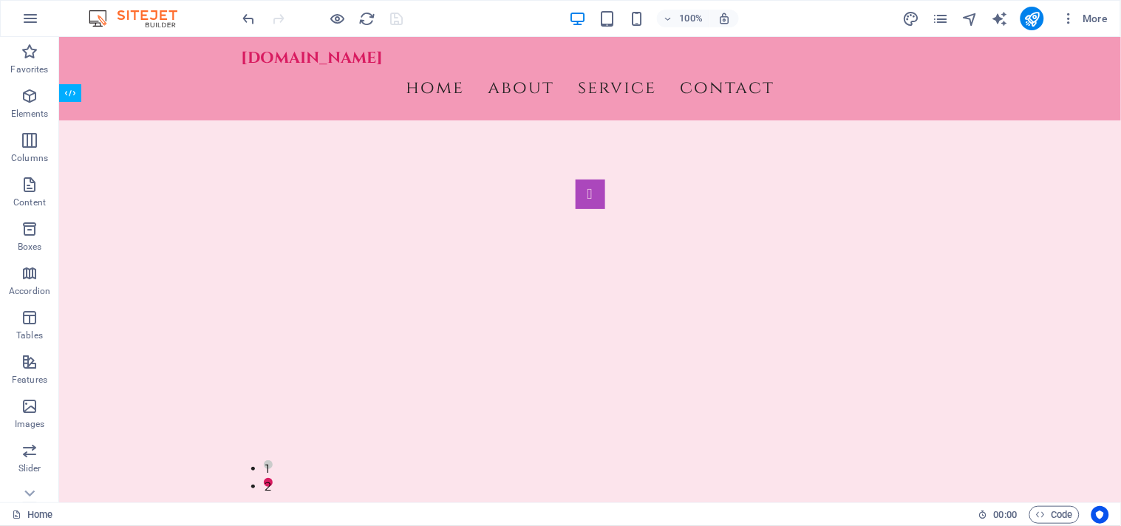
click at [1055, 0] on html "[DOMAIN_NAME] Home Favorites Elements Columns Content Boxes Accordion Tables Fe…" at bounding box center [560, 263] width 1121 height 526
click at [1031, 18] on icon "publish" at bounding box center [1032, 18] width 17 height 17
